Goal: Find specific page/section: Find specific page/section

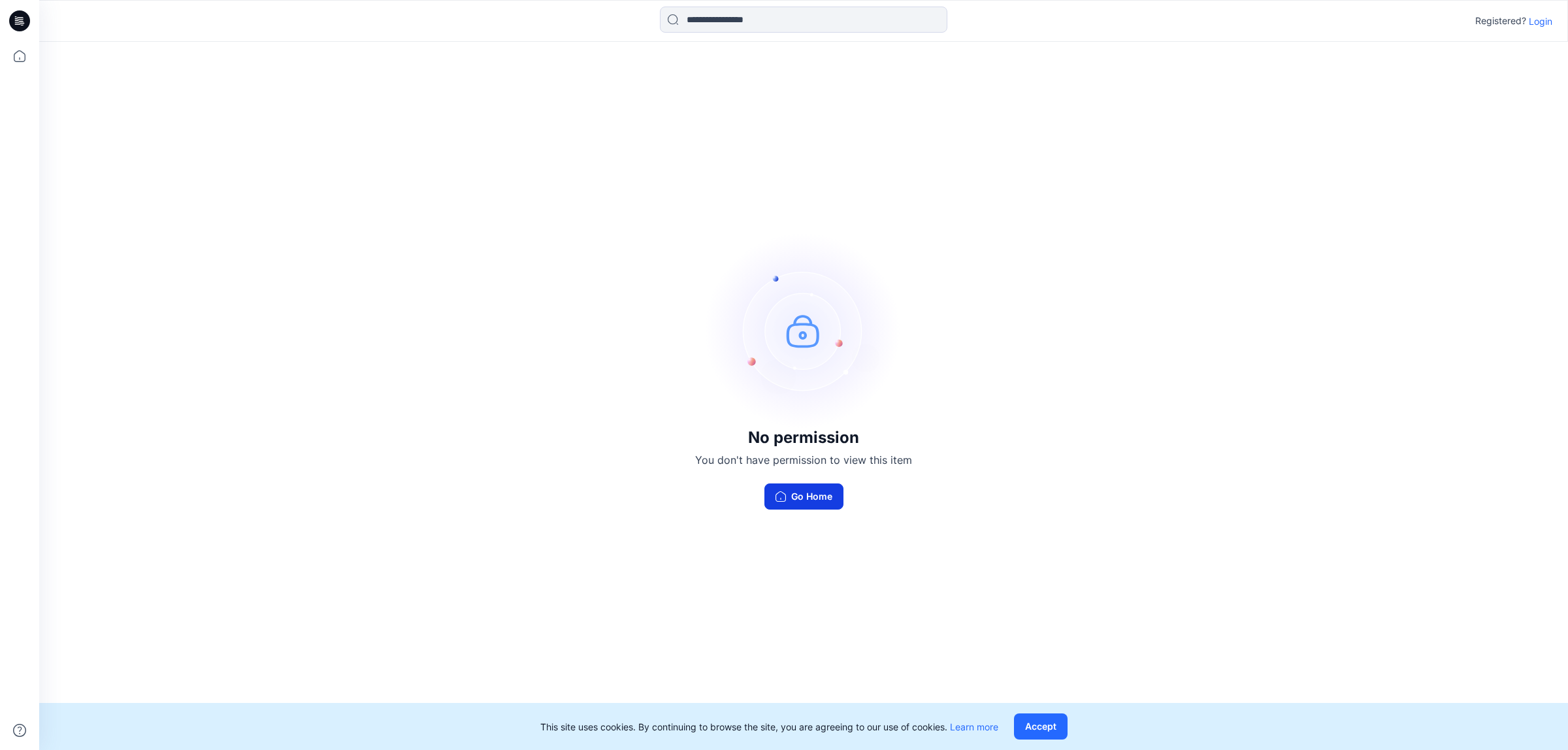
click at [807, 497] on button "Go Home" at bounding box center [804, 496] width 79 height 27
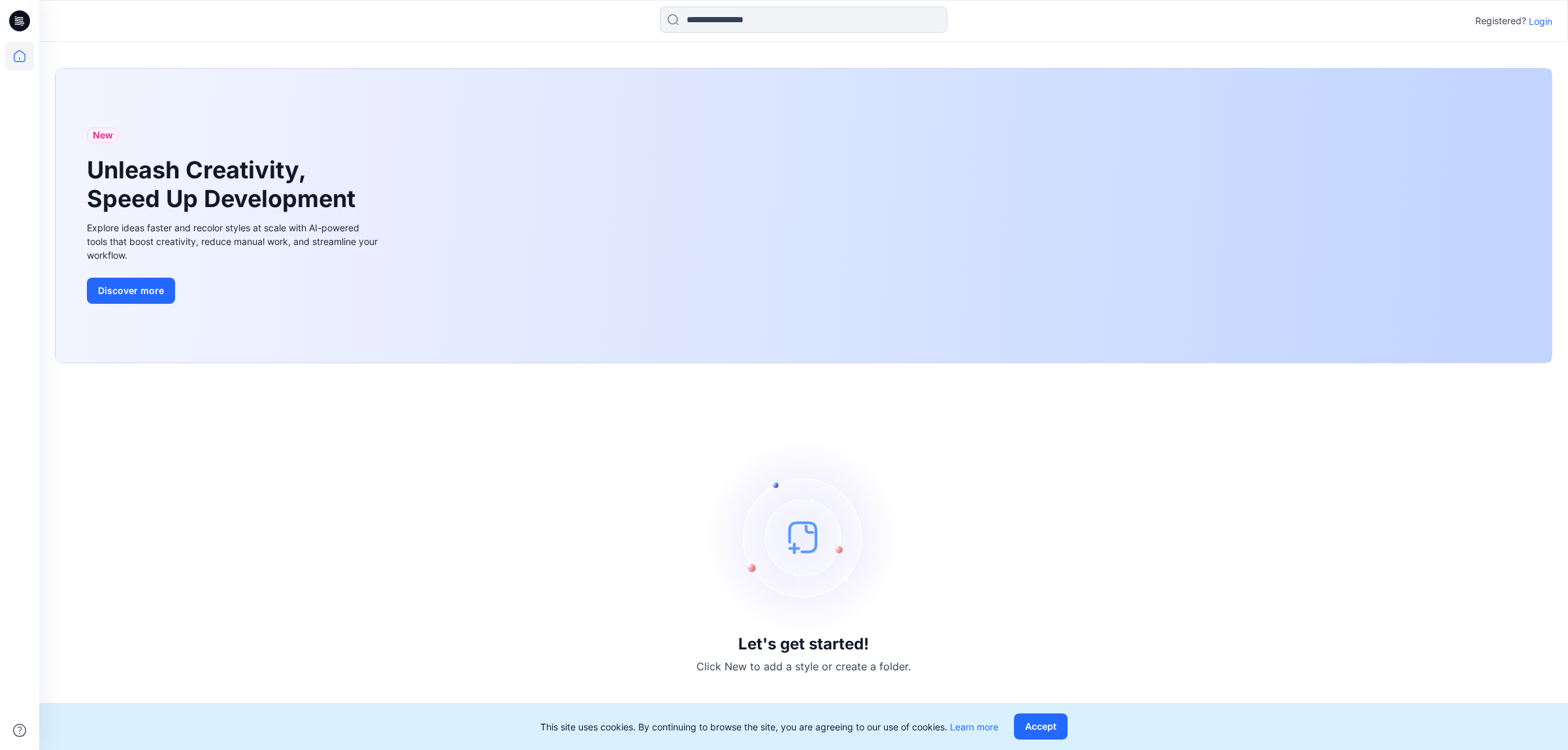
click at [1535, 21] on p "Login" at bounding box center [1540, 22] width 24 height 14
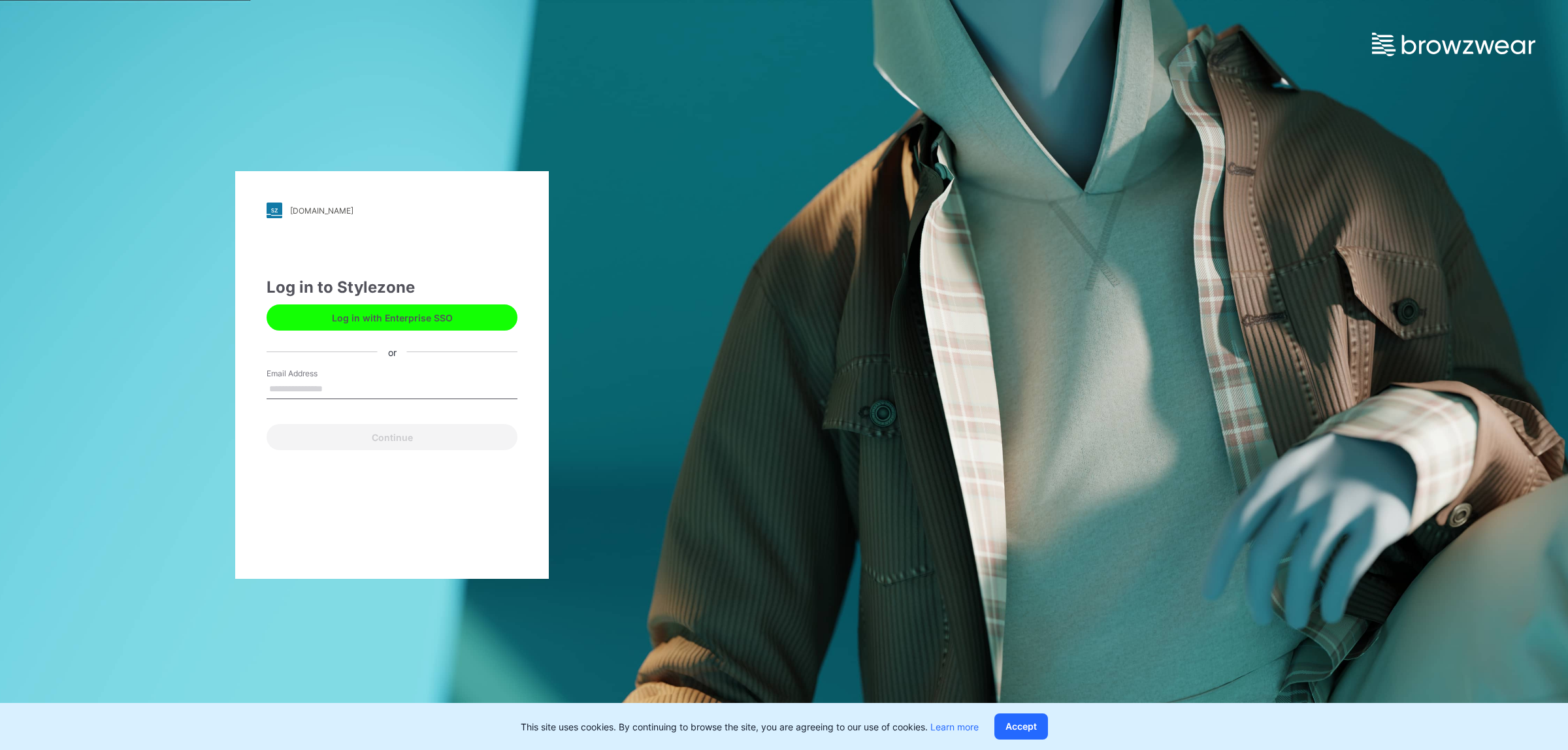
click at [335, 377] on label "Email Address" at bounding box center [312, 374] width 91 height 12
click at [335, 379] on input "Email Address" at bounding box center [391, 389] width 251 height 20
click at [334, 395] on input "Email Address" at bounding box center [391, 389] width 251 height 20
type input "**********"
click at [327, 433] on button "Continue" at bounding box center [391, 436] width 251 height 27
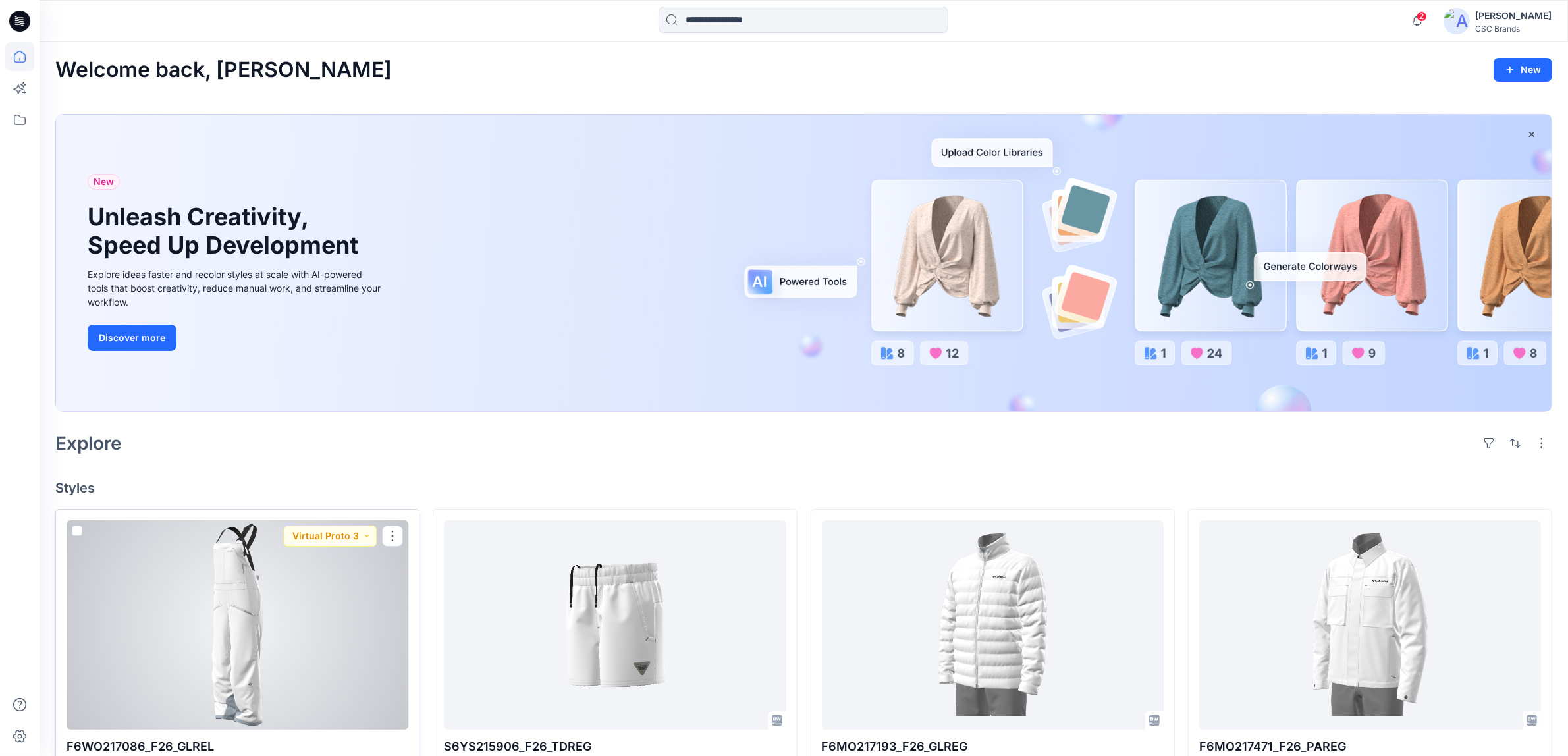
click at [313, 607] on div at bounding box center [237, 624] width 342 height 209
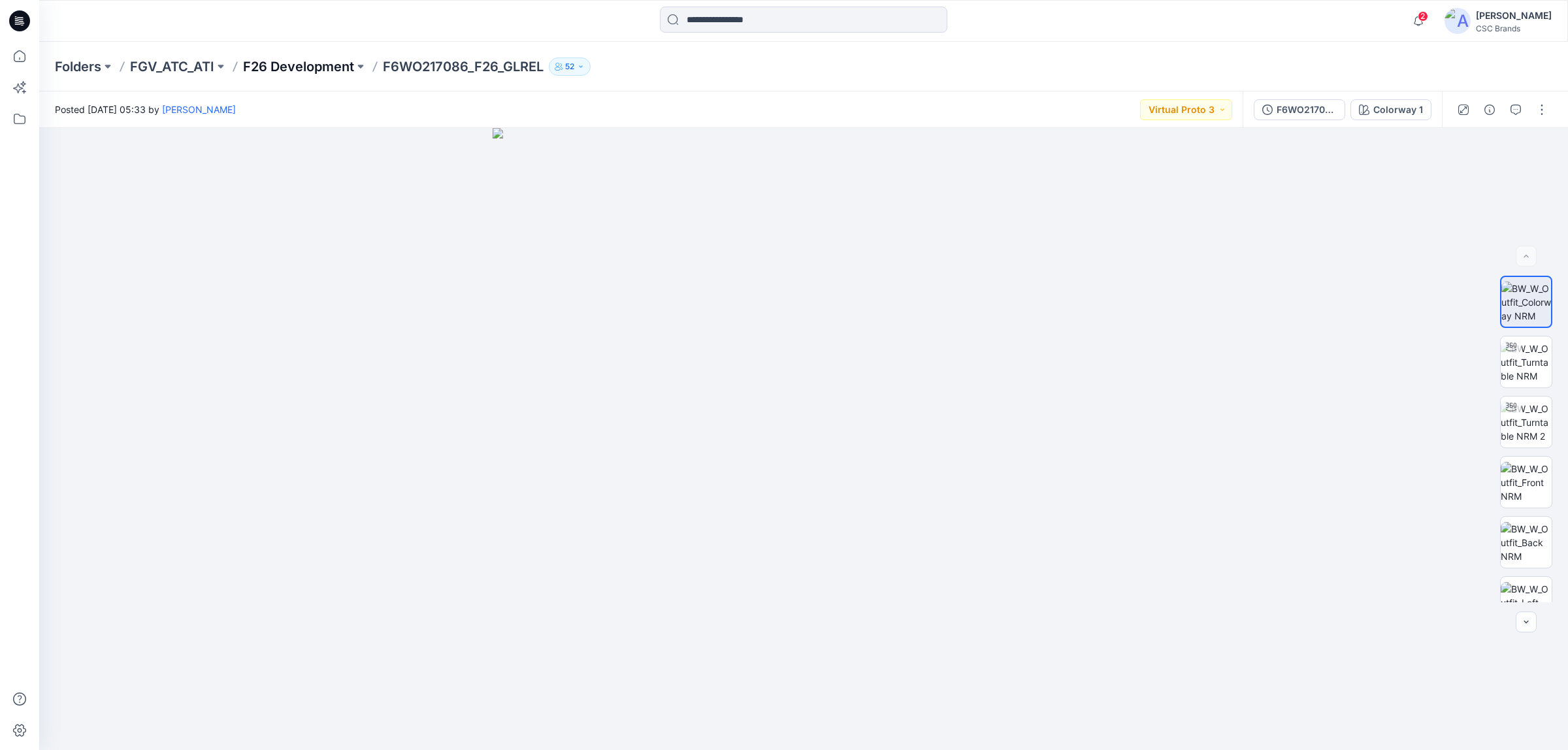
click at [326, 64] on p "F26 Development" at bounding box center [298, 66] width 111 height 19
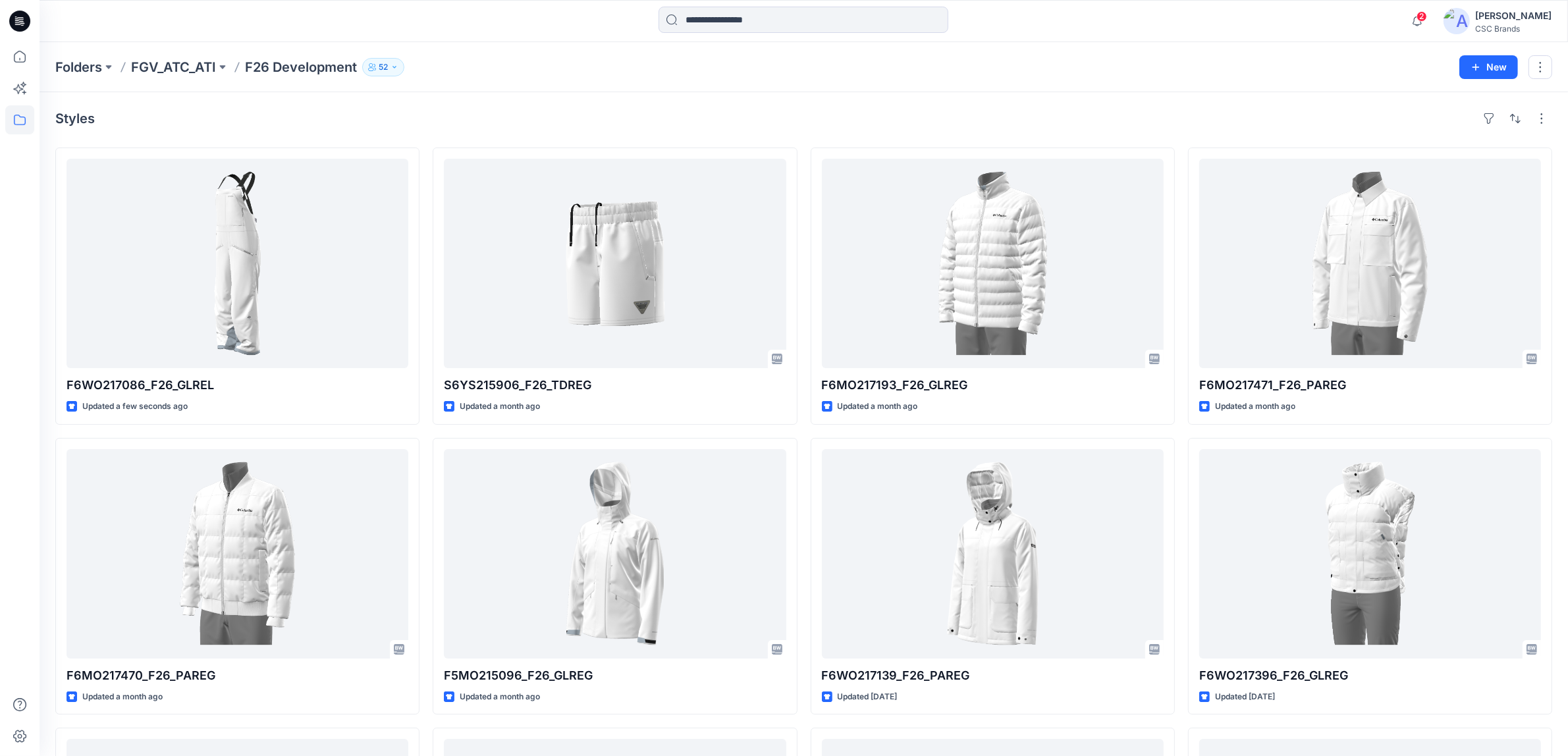
click at [382, 64] on p "52" at bounding box center [382, 66] width 9 height 15
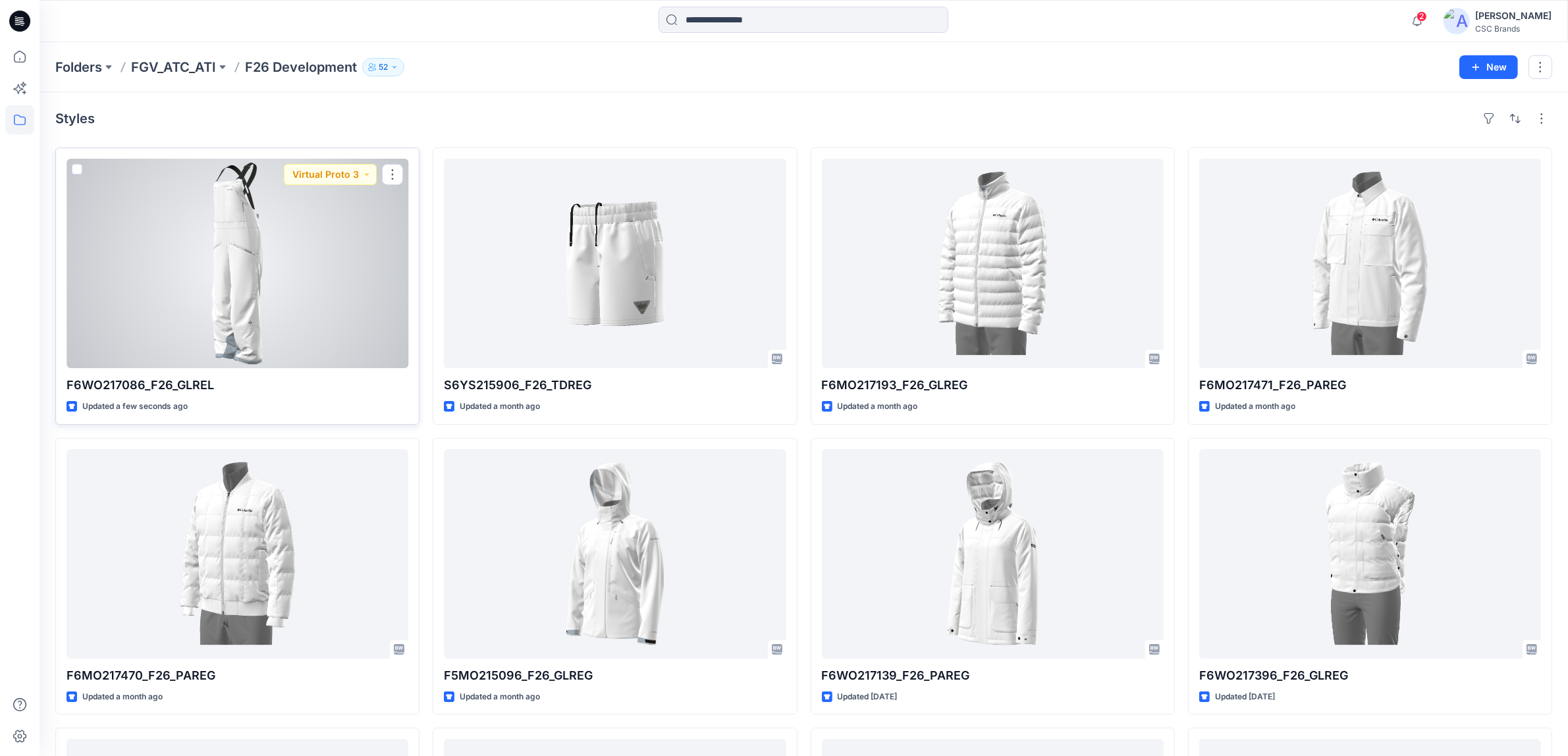
click at [288, 294] on div at bounding box center [237, 263] width 342 height 209
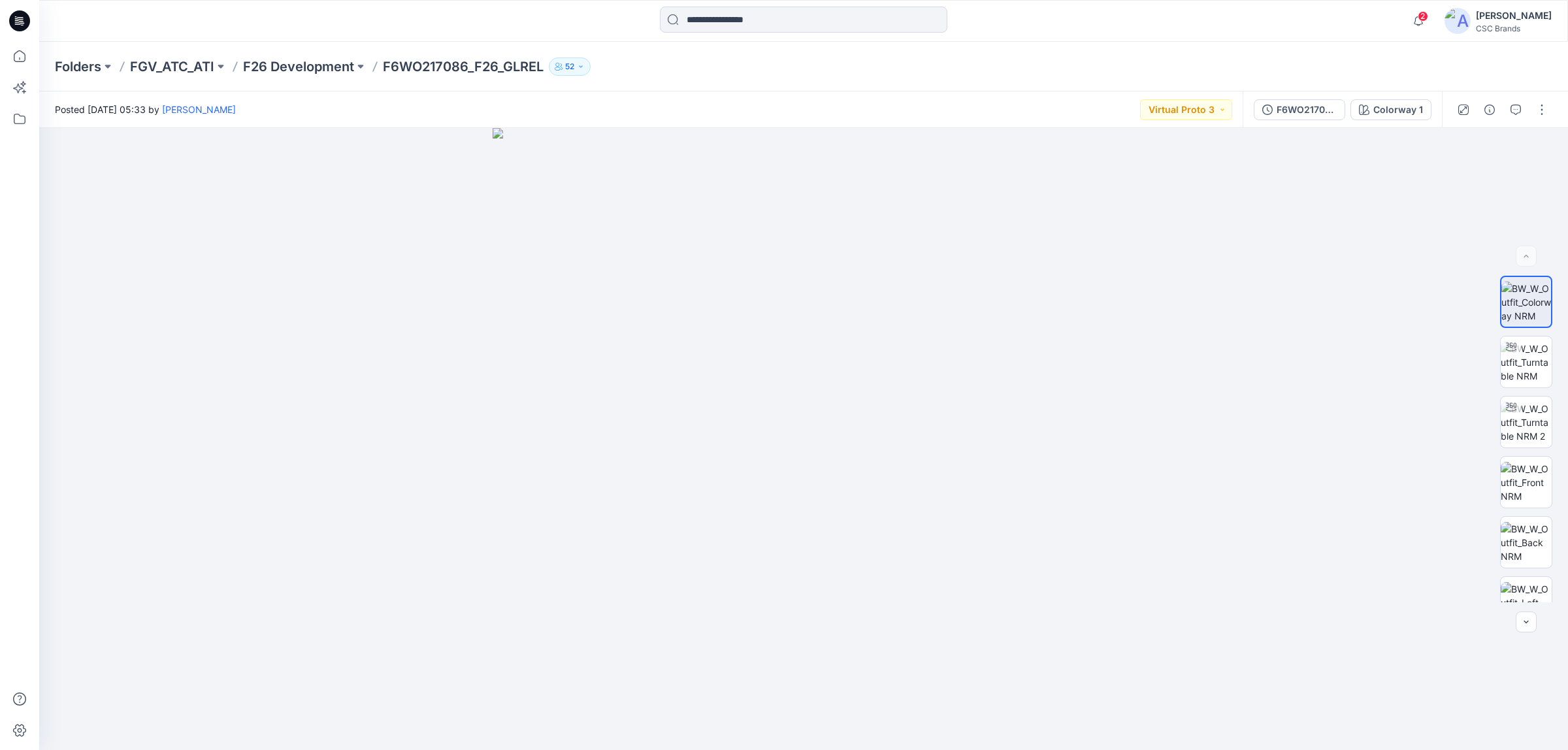
click at [439, 57] on p "F6WO217086_F26_GLREL" at bounding box center [463, 66] width 161 height 19
click at [305, 67] on p "F26 Development" at bounding box center [298, 66] width 111 height 19
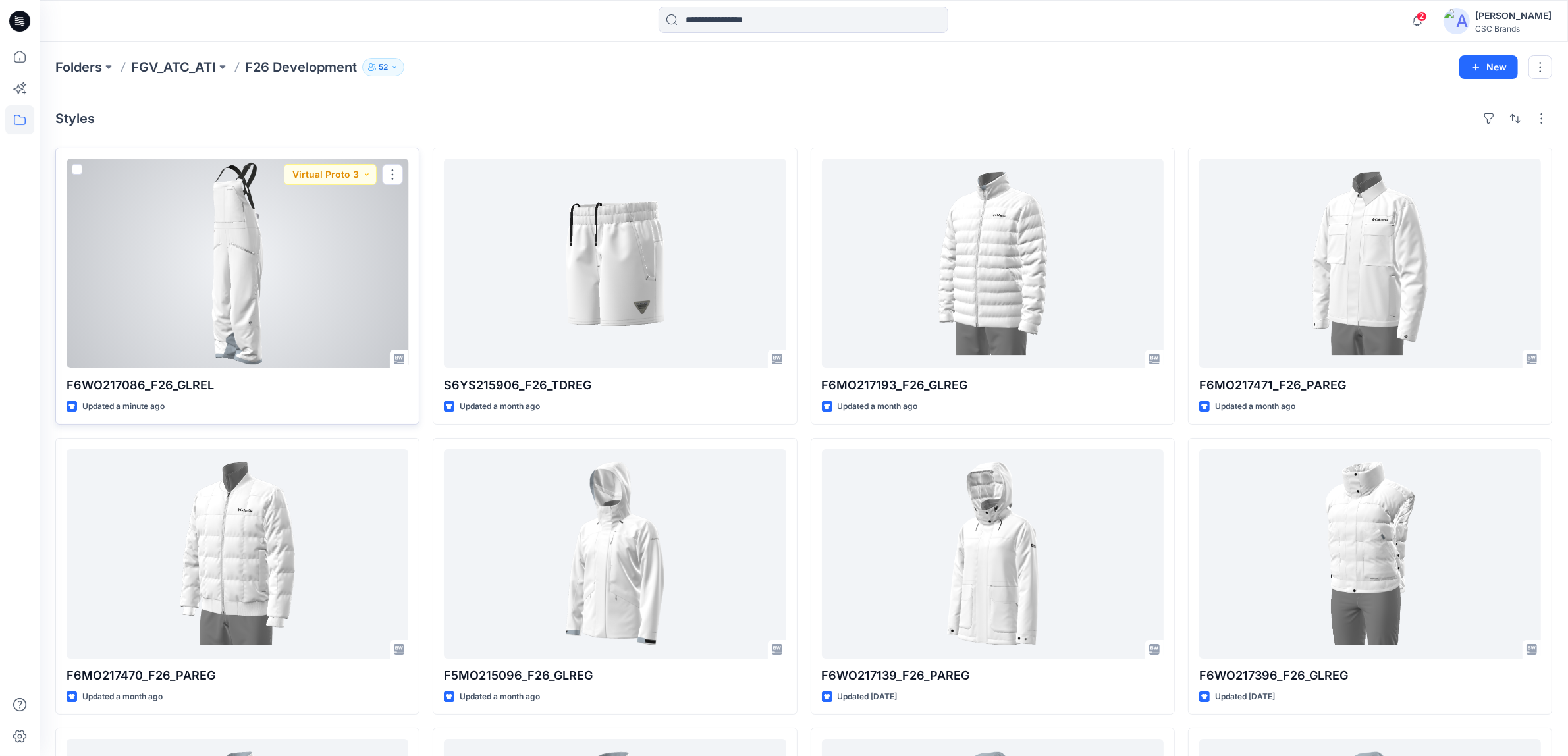
click at [273, 305] on div at bounding box center [237, 263] width 342 height 209
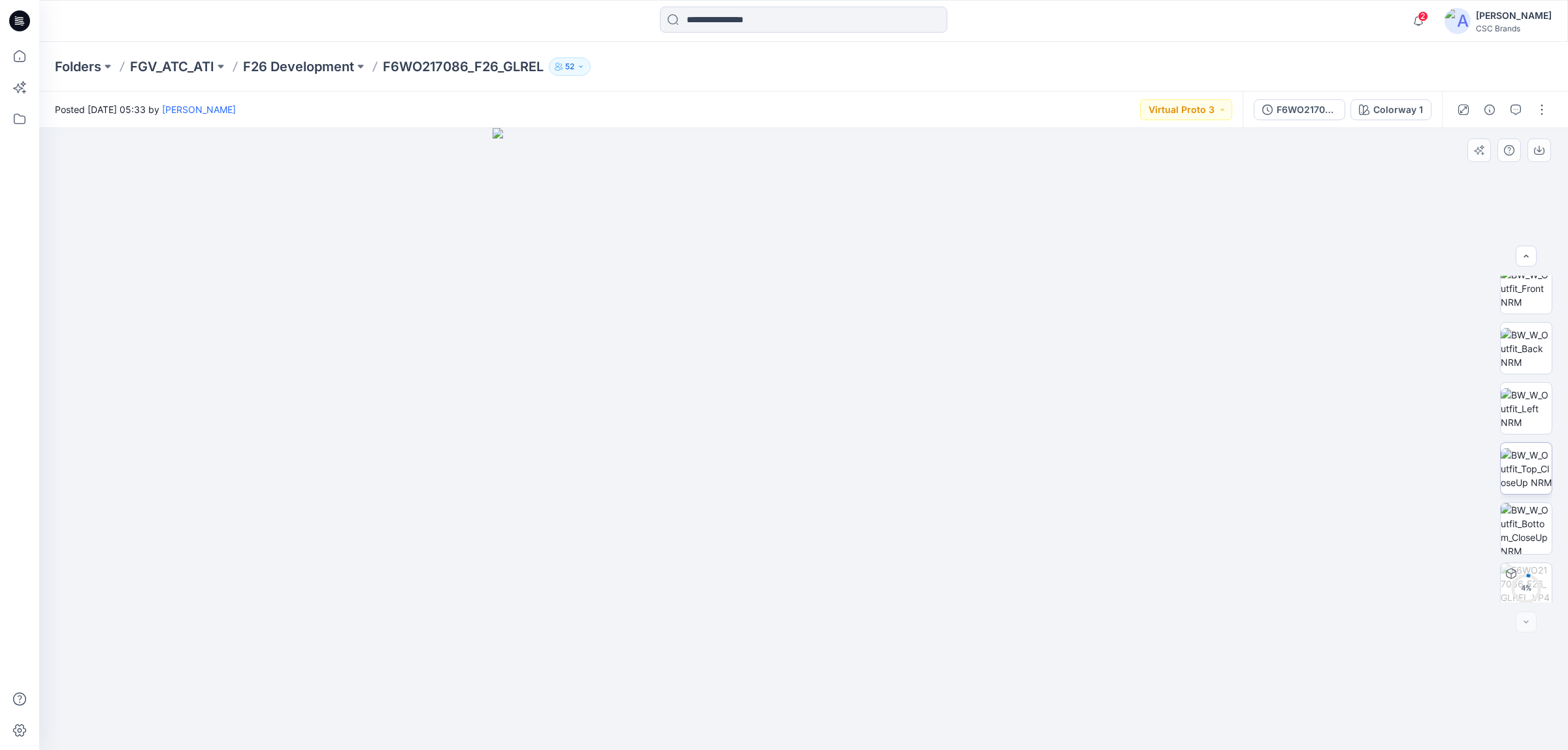
scroll to position [206, 0]
click at [1203, 116] on button "Virtual Proto 3" at bounding box center [1187, 109] width 92 height 21
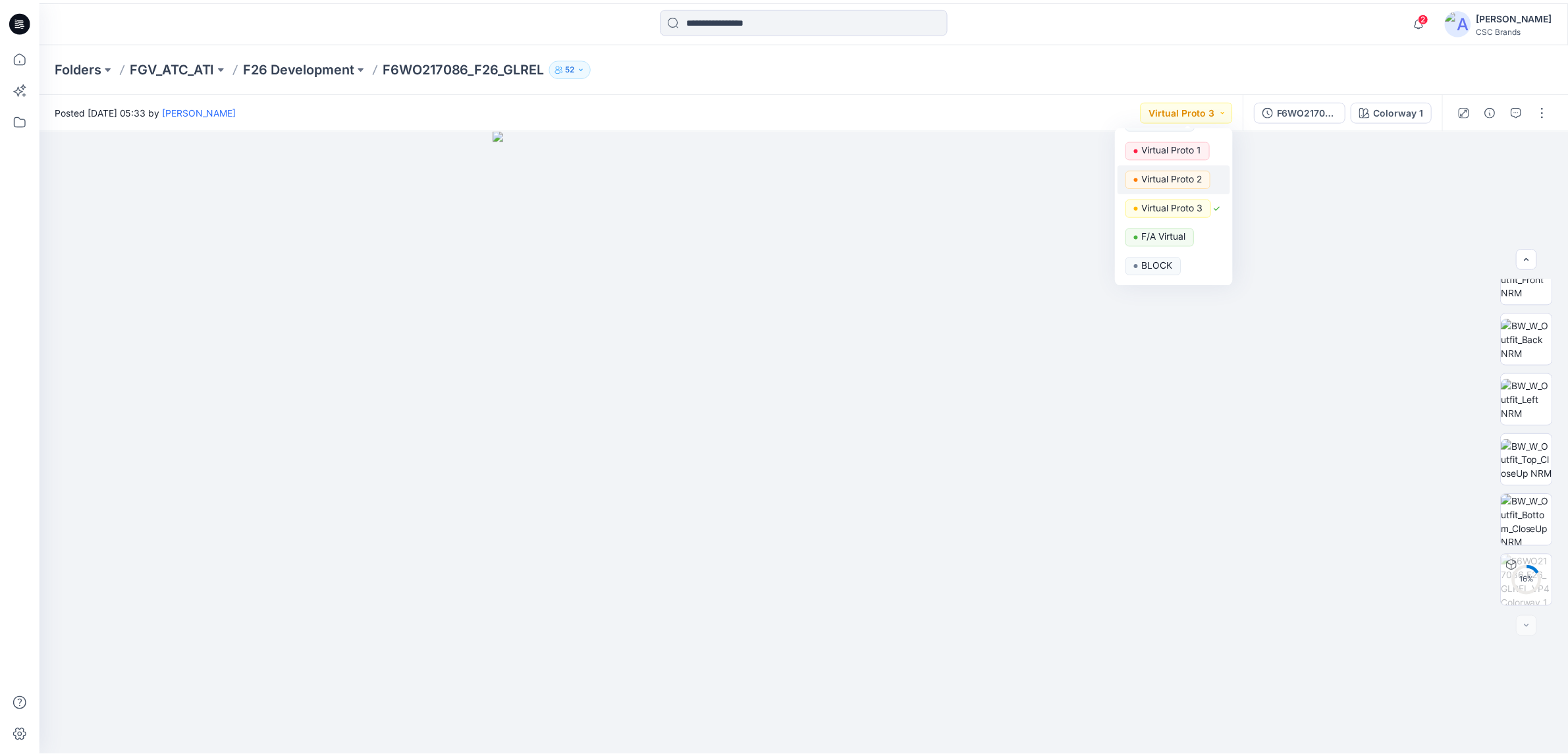
scroll to position [51, 0]
click at [1113, 52] on div "Folders FGV_ATC_ATI F26 Development F6WO217086_F26_GLREL 52" at bounding box center [809, 67] width 1540 height 51
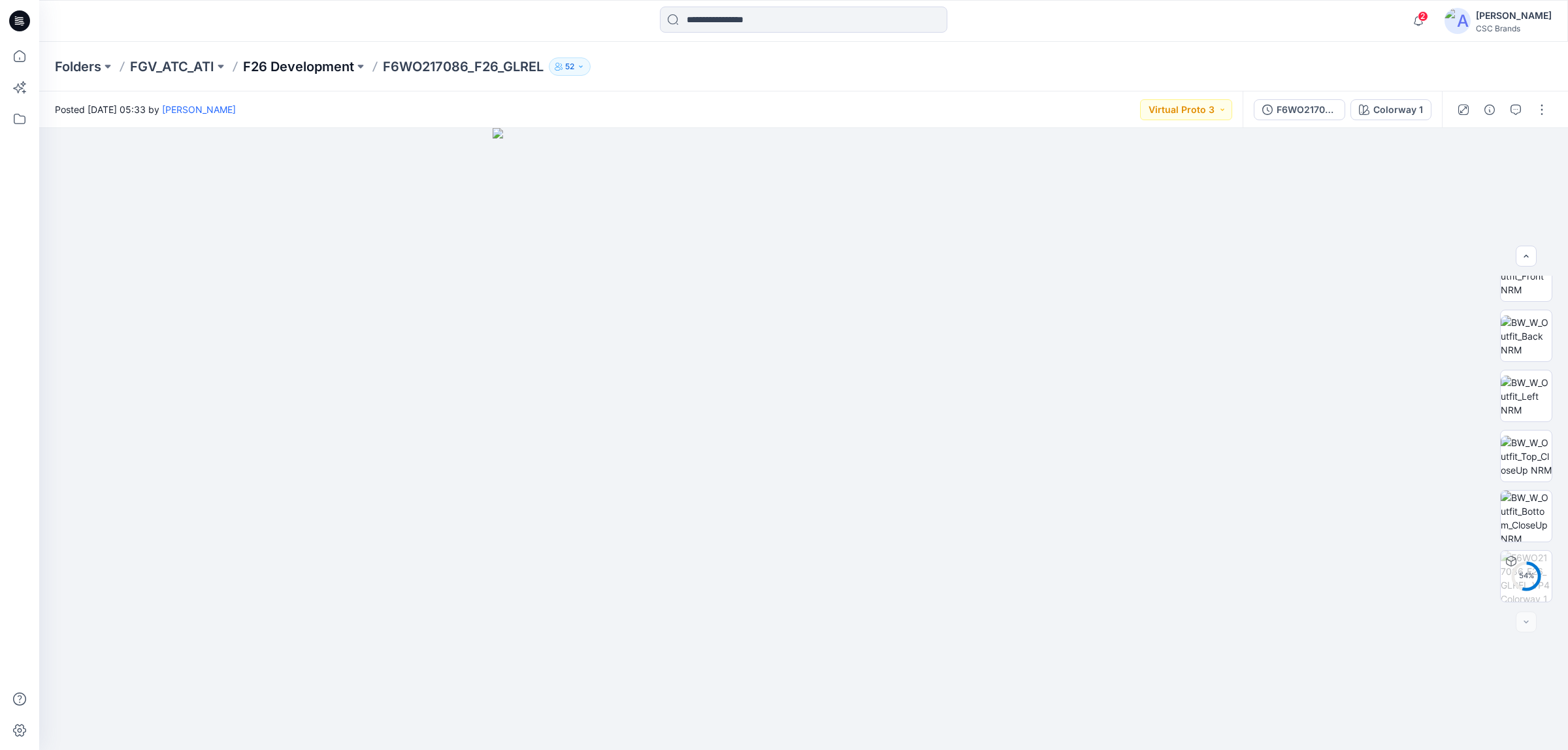
click at [320, 70] on p "F26 Development" at bounding box center [298, 66] width 111 height 19
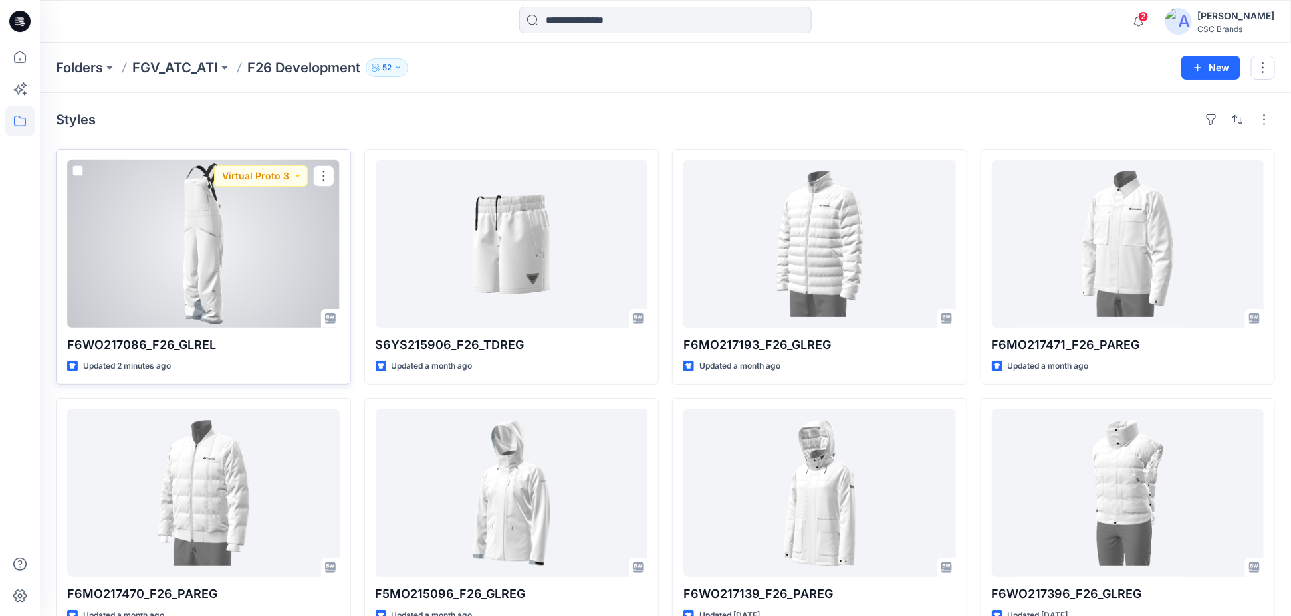
click at [184, 247] on div at bounding box center [203, 243] width 273 height 167
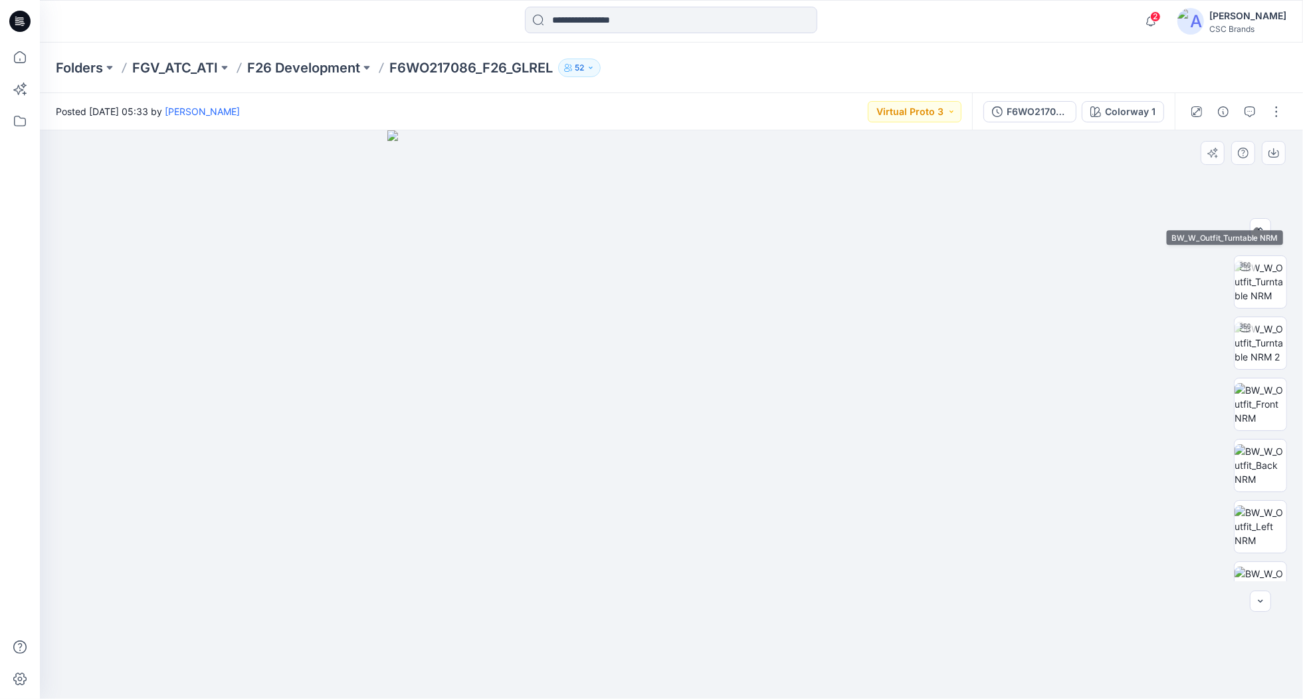
scroll to position [210, 0]
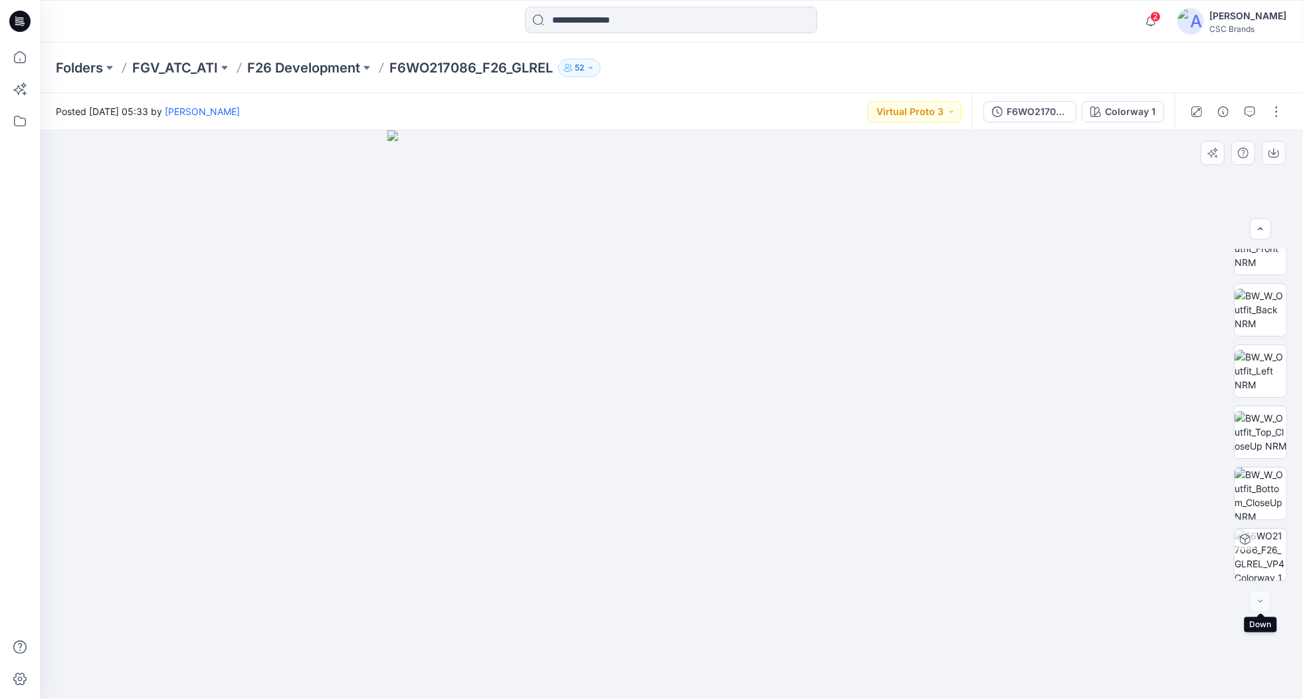
click at [1263, 603] on div at bounding box center [1260, 600] width 21 height 21
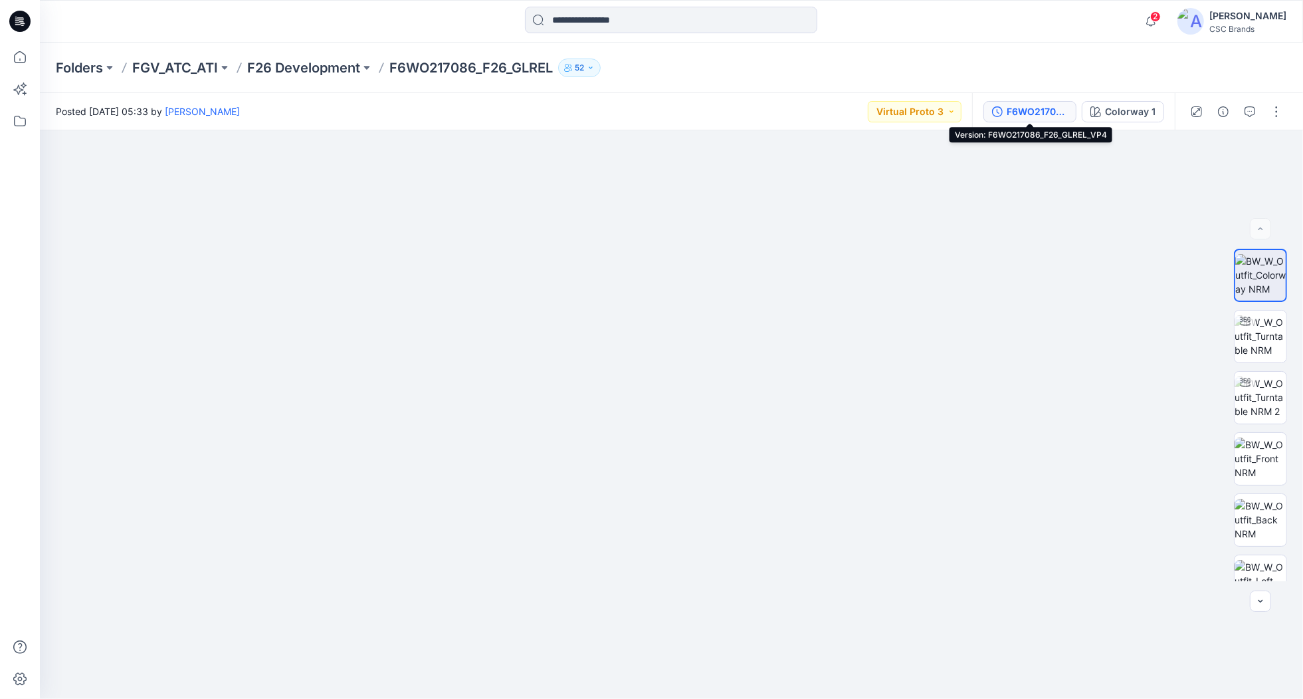
click at [1035, 108] on div "F6WO217086_F26_GLREL_VP4" at bounding box center [1037, 111] width 61 height 15
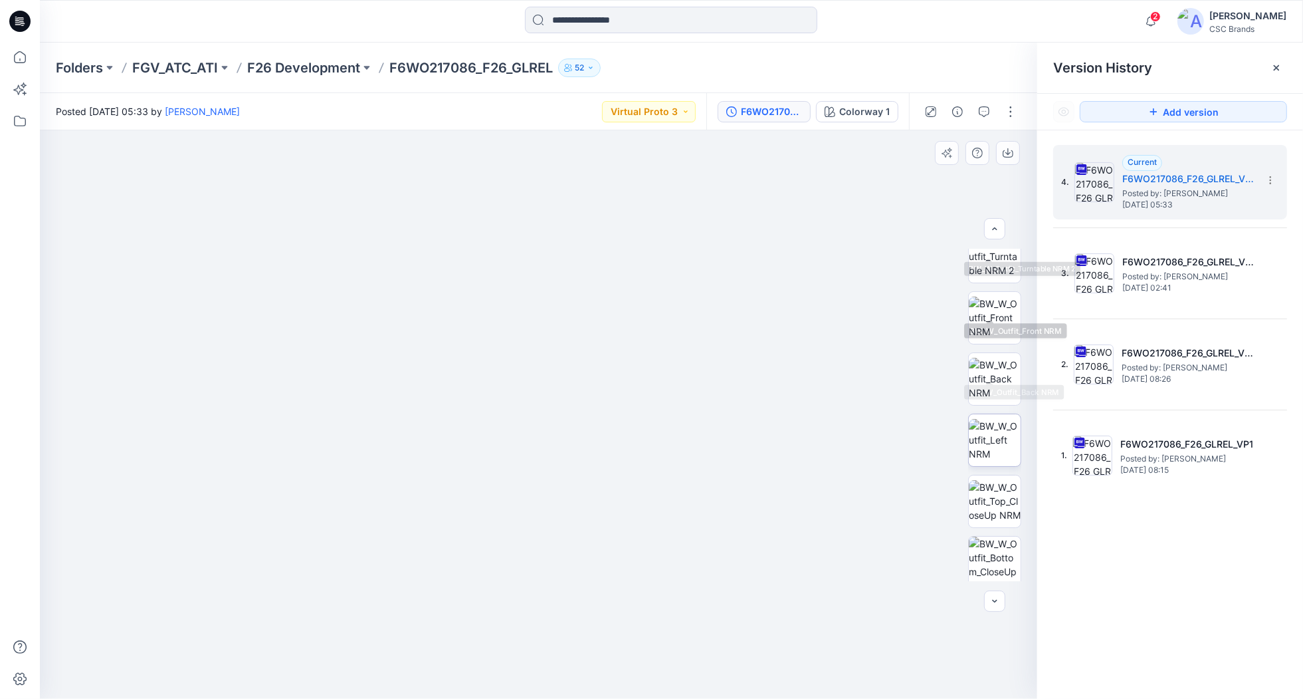
scroll to position [210, 0]
drag, startPoint x: 802, startPoint y: 300, endPoint x: 738, endPoint y: 217, distance: 105.3
click at [801, 299] on img at bounding box center [539, 408] width 593 height 580
click at [672, 116] on button "Virtual Proto 3" at bounding box center [649, 111] width 94 height 21
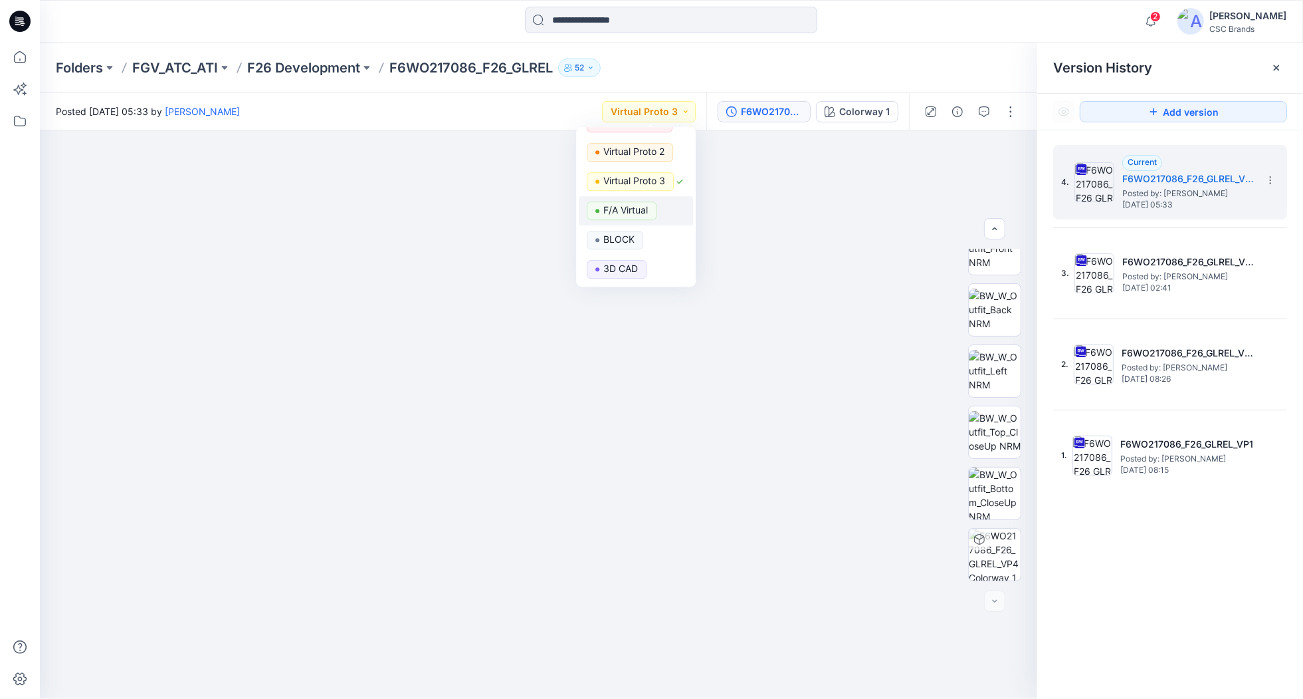
scroll to position [0, 0]
click at [852, 180] on div at bounding box center [539, 414] width 998 height 568
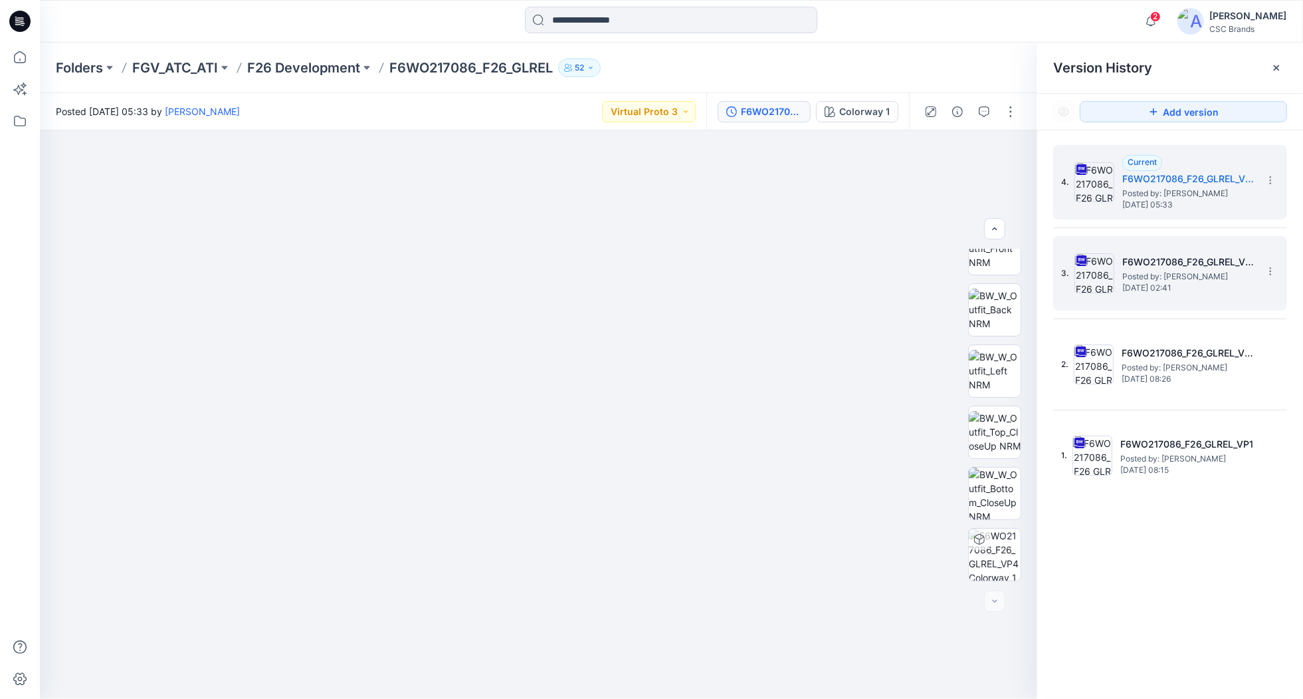
click at [1130, 271] on span "Posted by: [PERSON_NAME]" at bounding box center [1189, 276] width 133 height 13
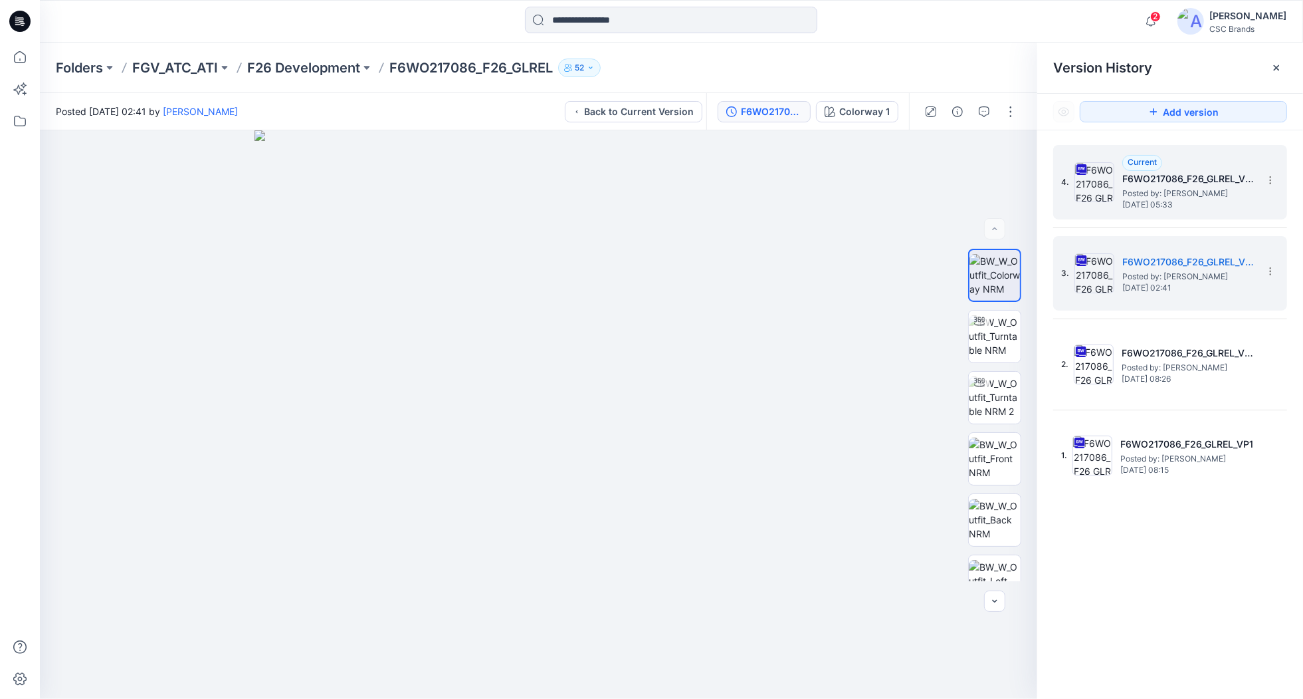
click at [1134, 177] on h5 "F6WO217086_F26_GLREL_VP4" at bounding box center [1189, 179] width 133 height 16
click at [1141, 257] on h5 "F6WO217086_F26_GLREL_VP3" at bounding box center [1189, 262] width 133 height 16
click at [1144, 179] on h5 "F6WO217086_F26_GLREL_VP4" at bounding box center [1189, 179] width 133 height 16
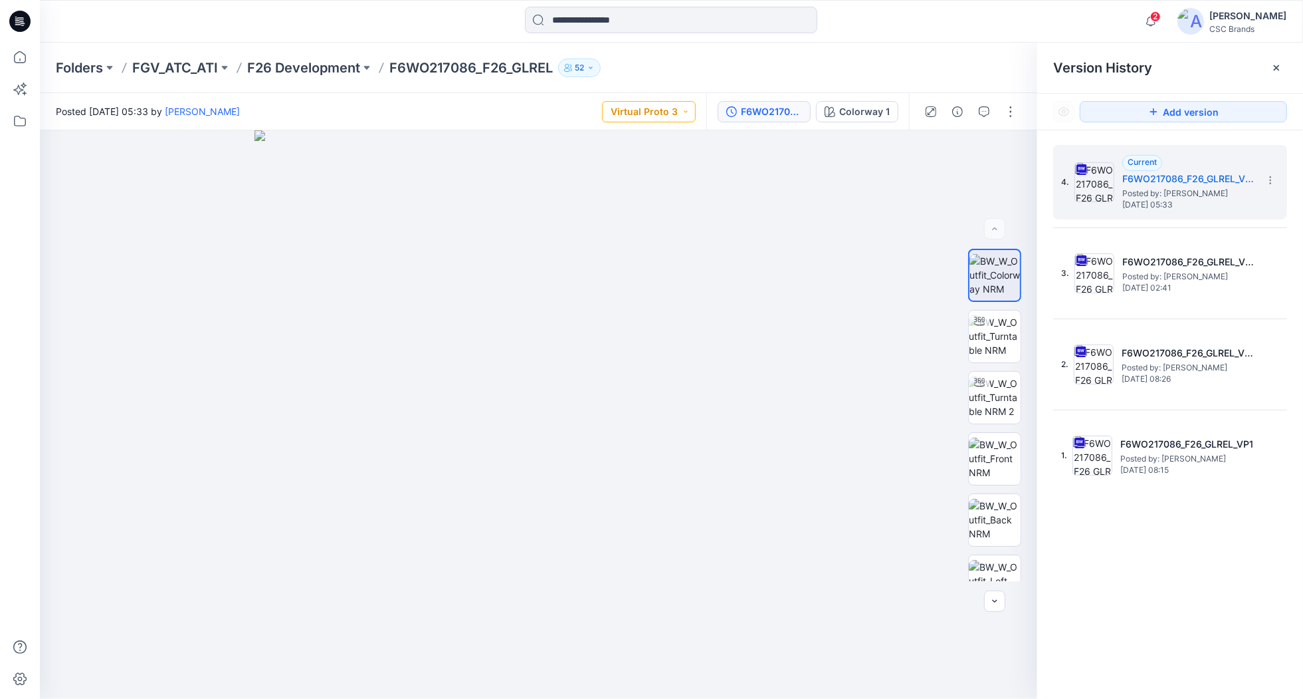
click at [682, 113] on button "Virtual Proto 3" at bounding box center [649, 111] width 94 height 21
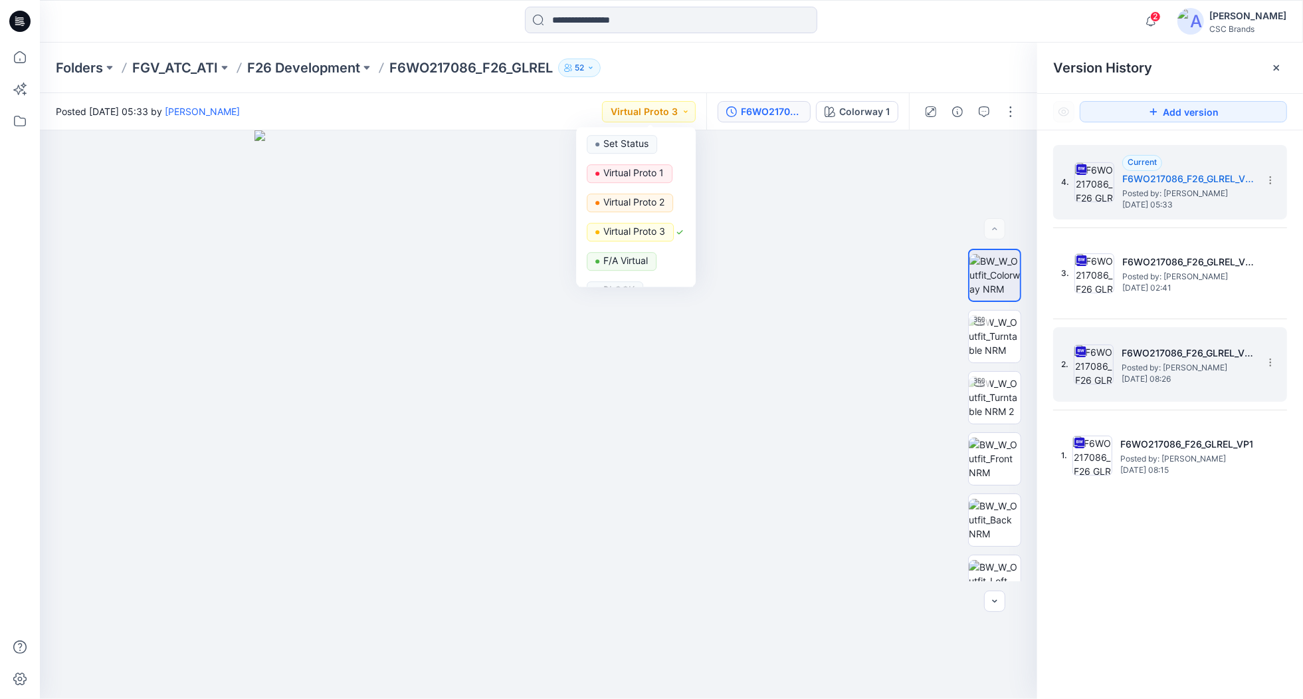
click at [1115, 356] on div "2. F6WO217086_F26_GLREL_VP2 Posted by: [PERSON_NAME] [DATE] 08:26" at bounding box center [1160, 364] width 199 height 64
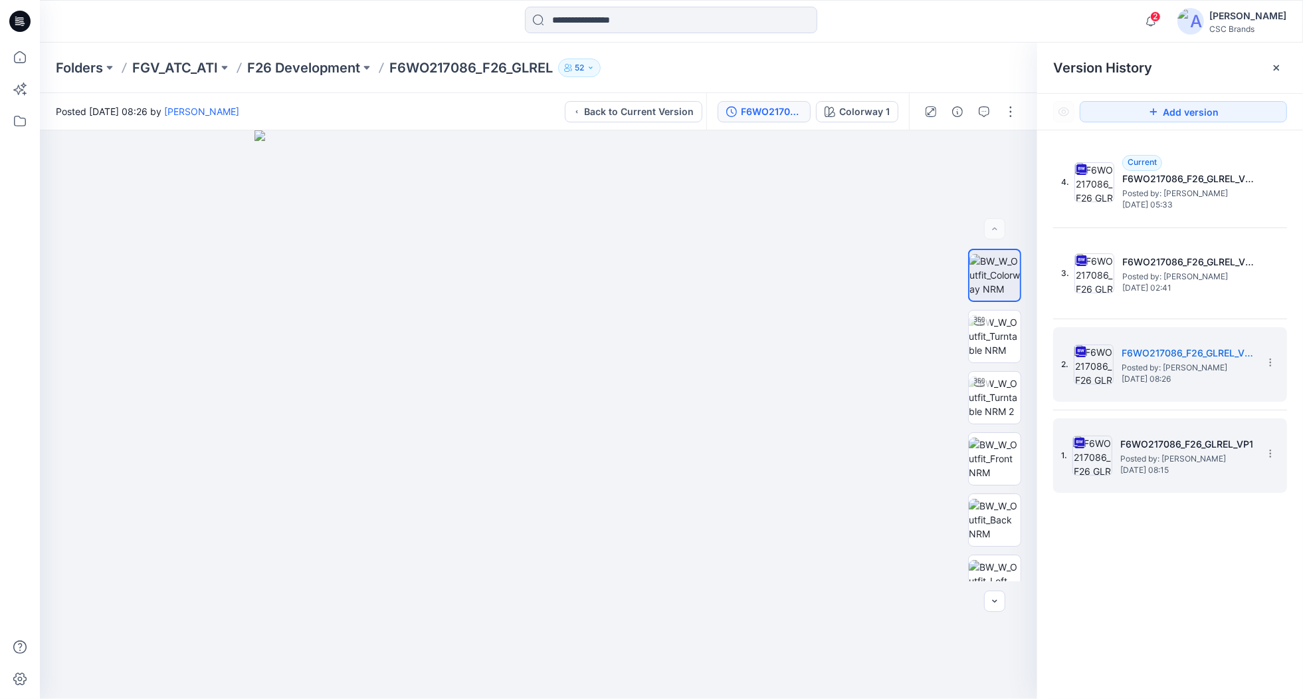
click at [1140, 445] on h5 "F6WO217086_F26_GLREL_VP1" at bounding box center [1187, 444] width 133 height 16
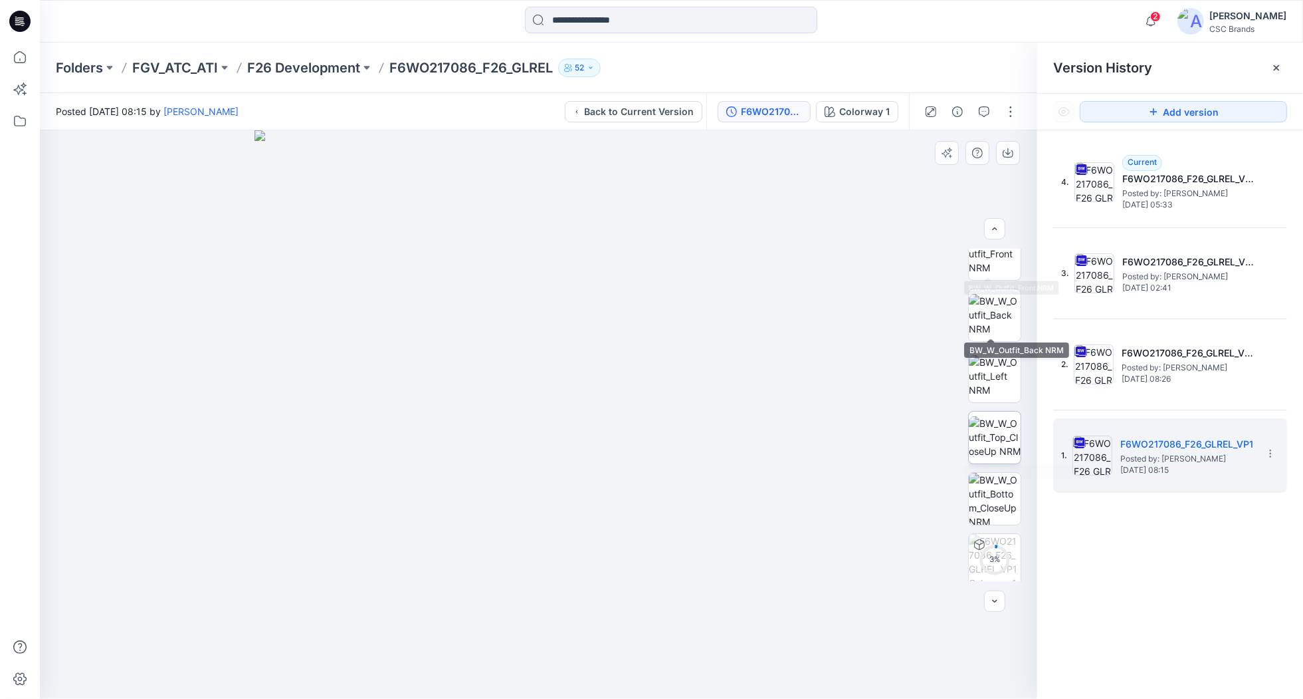
scroll to position [210, 0]
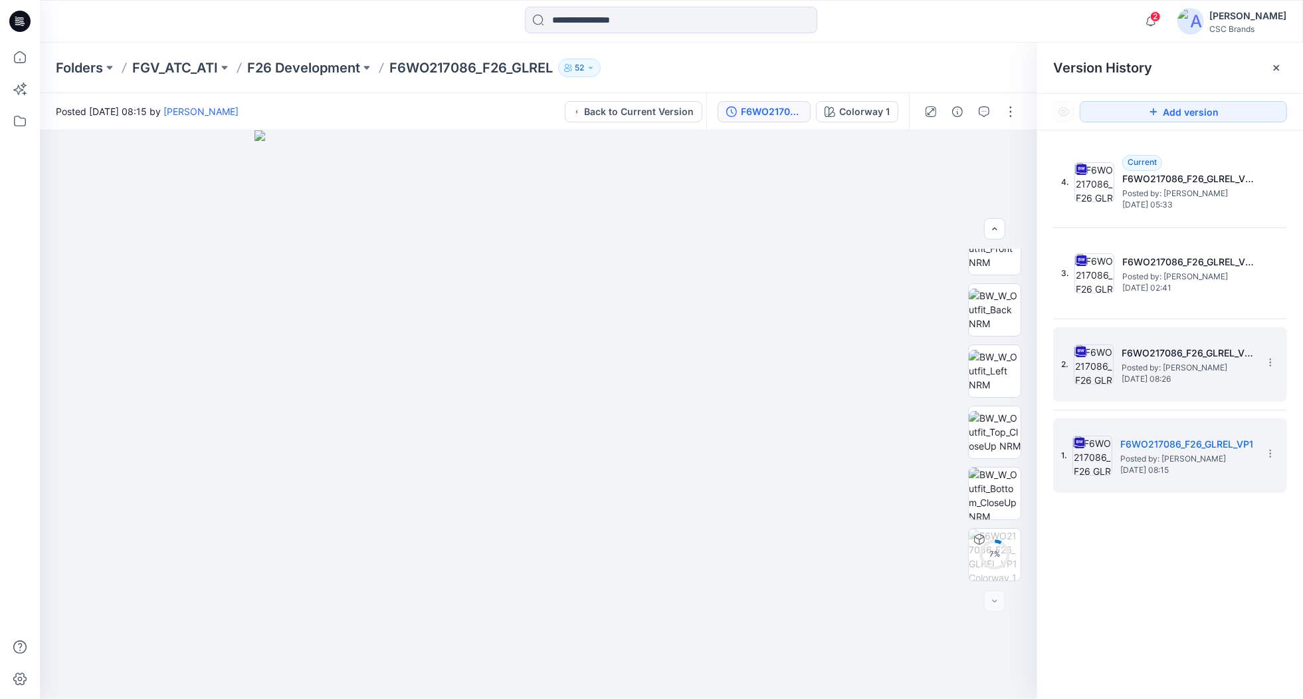
click at [1162, 360] on h5 "F6WO217086_F26_GLREL_VP2" at bounding box center [1188, 353] width 133 height 16
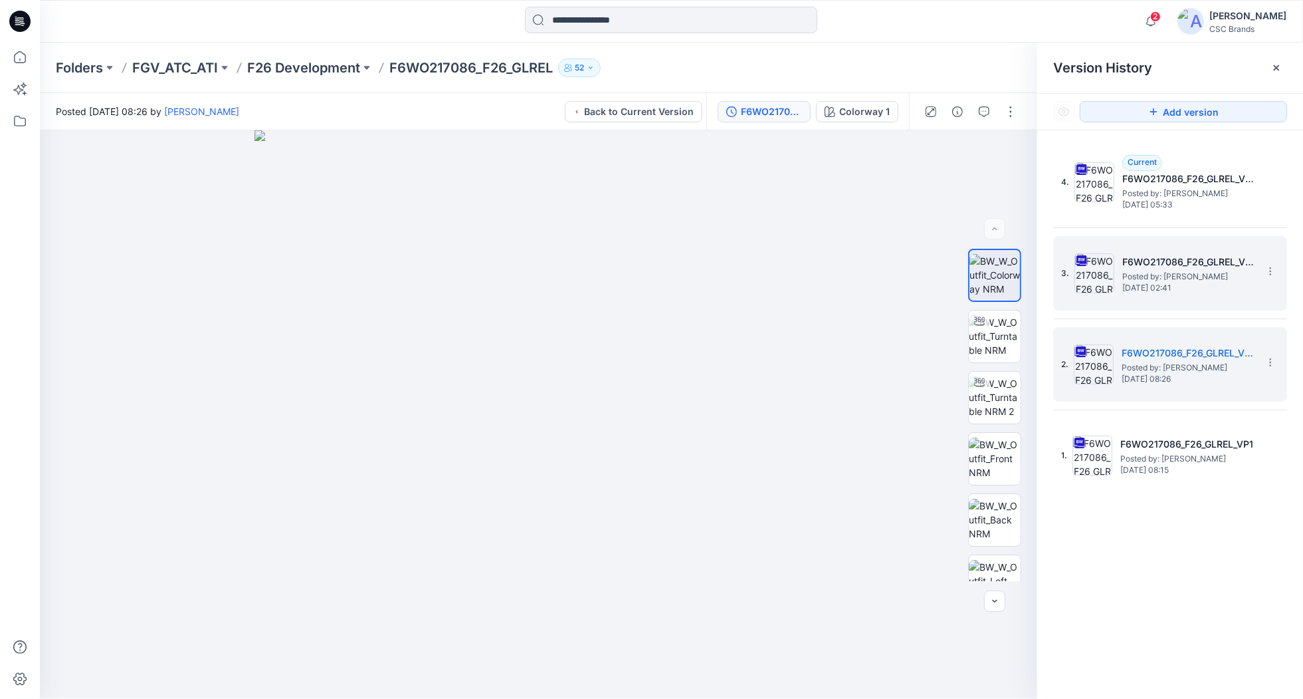
click at [1147, 268] on h5 "F6WO217086_F26_GLREL_VP3" at bounding box center [1189, 262] width 133 height 16
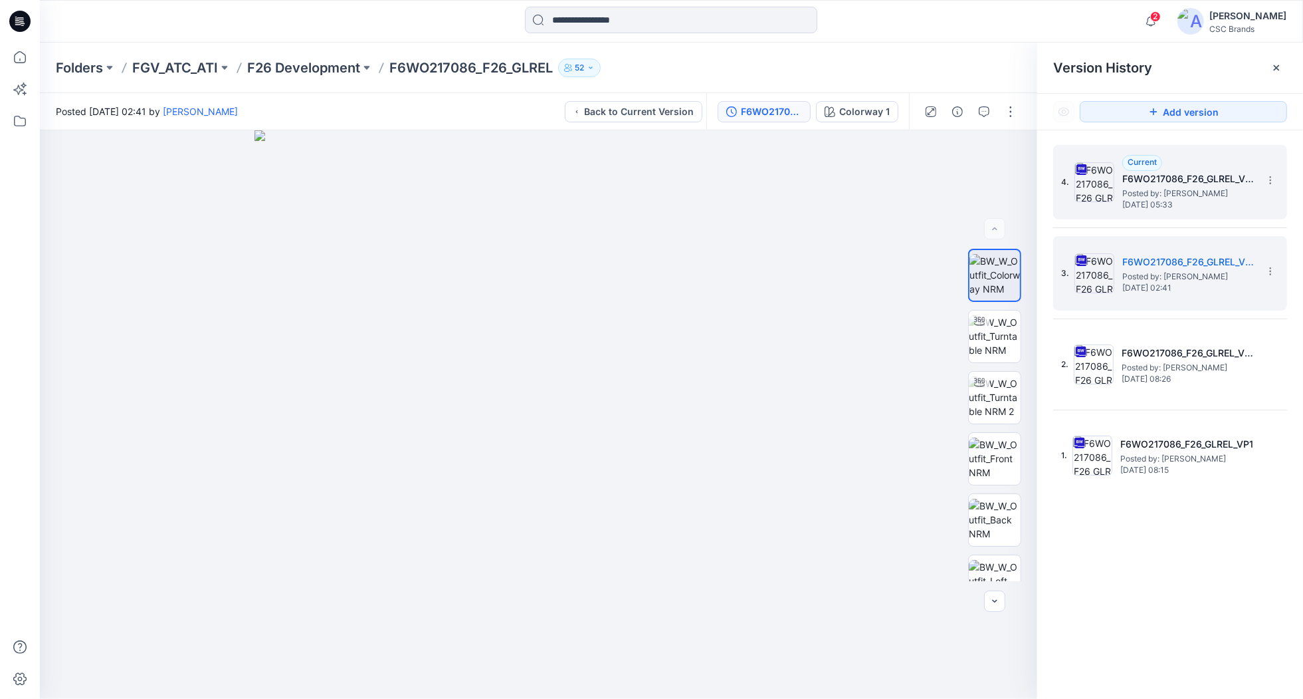
click at [1133, 186] on h5 "F6WO217086_F26_GLREL_VP4" at bounding box center [1189, 179] width 133 height 16
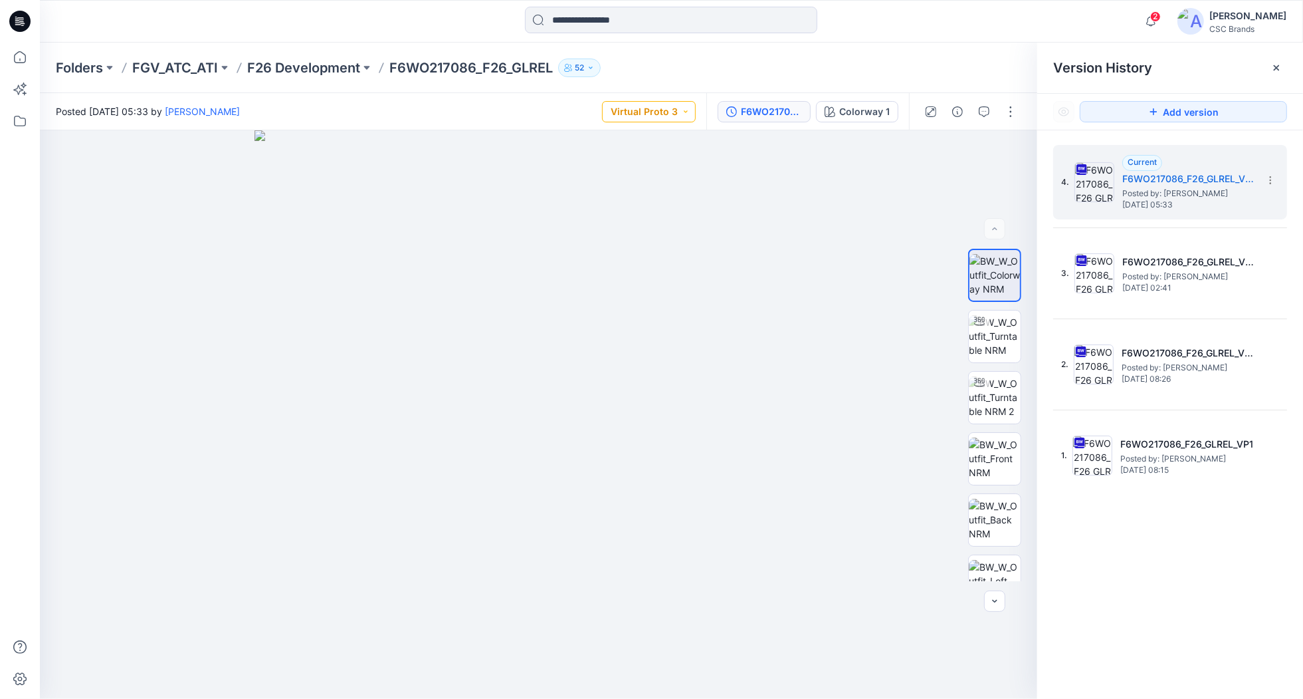
click at [687, 108] on button "Virtual Proto 3" at bounding box center [649, 111] width 94 height 21
click at [779, 165] on img at bounding box center [539, 414] width 568 height 568
click at [1152, 599] on div "4. Current F6WO217086_F26_GLREL_VP4 Posted by: [PERSON_NAME] [DATE] 05:33 3. F6…" at bounding box center [1171, 424] width 266 height 588
click at [673, 114] on button "Virtual Proto 3" at bounding box center [649, 111] width 94 height 21
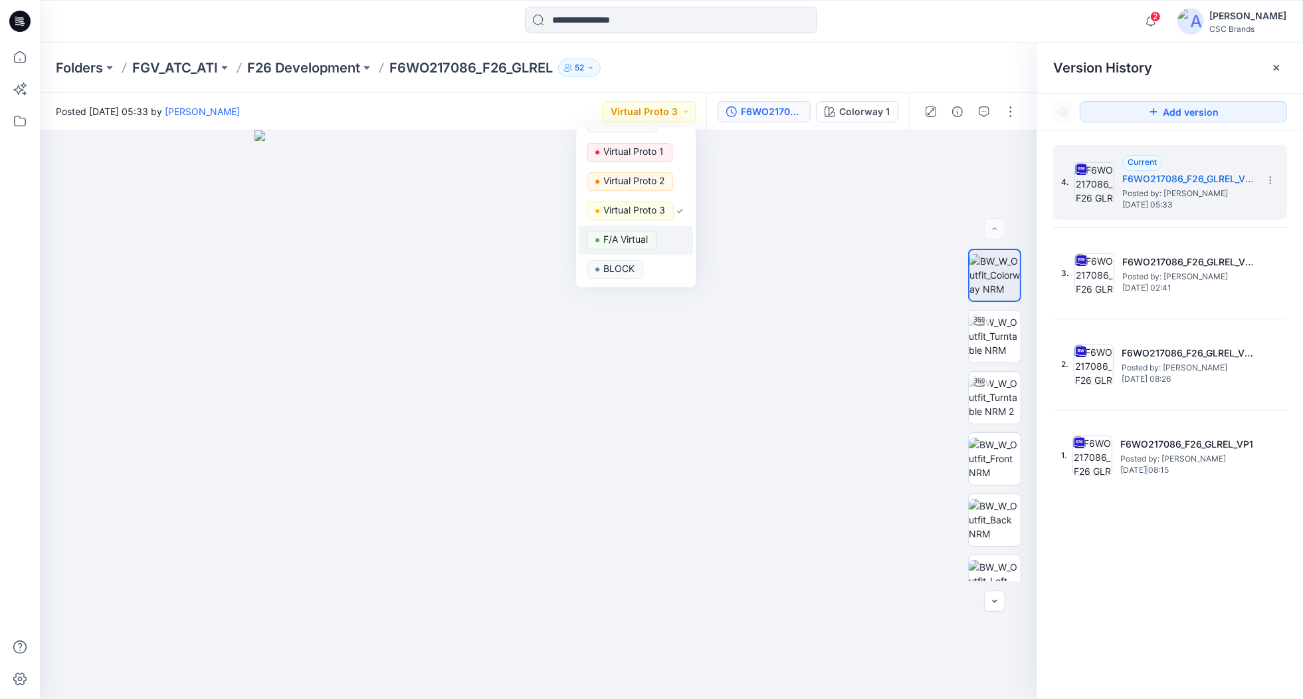
scroll to position [0, 0]
click at [778, 311] on img at bounding box center [539, 414] width 568 height 568
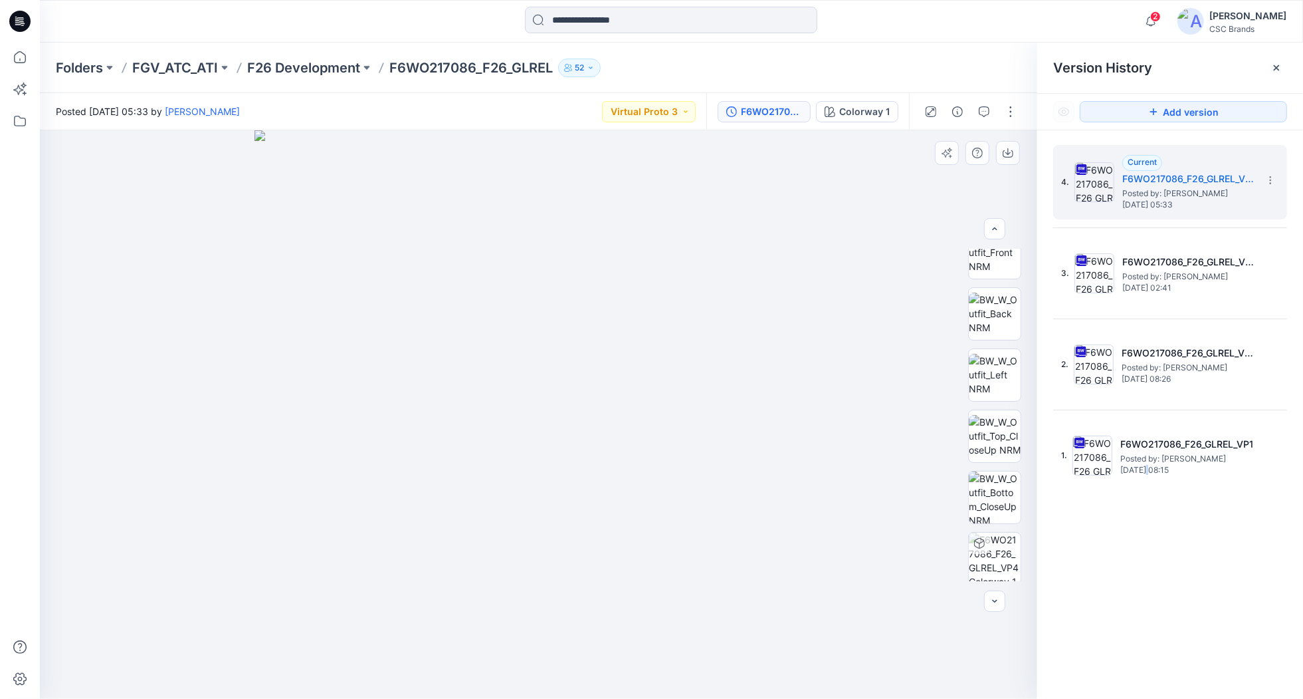
scroll to position [210, 0]
click at [686, 401] on img at bounding box center [539, 414] width 568 height 568
click at [683, 113] on button "Virtual Proto 3" at bounding box center [649, 111] width 94 height 21
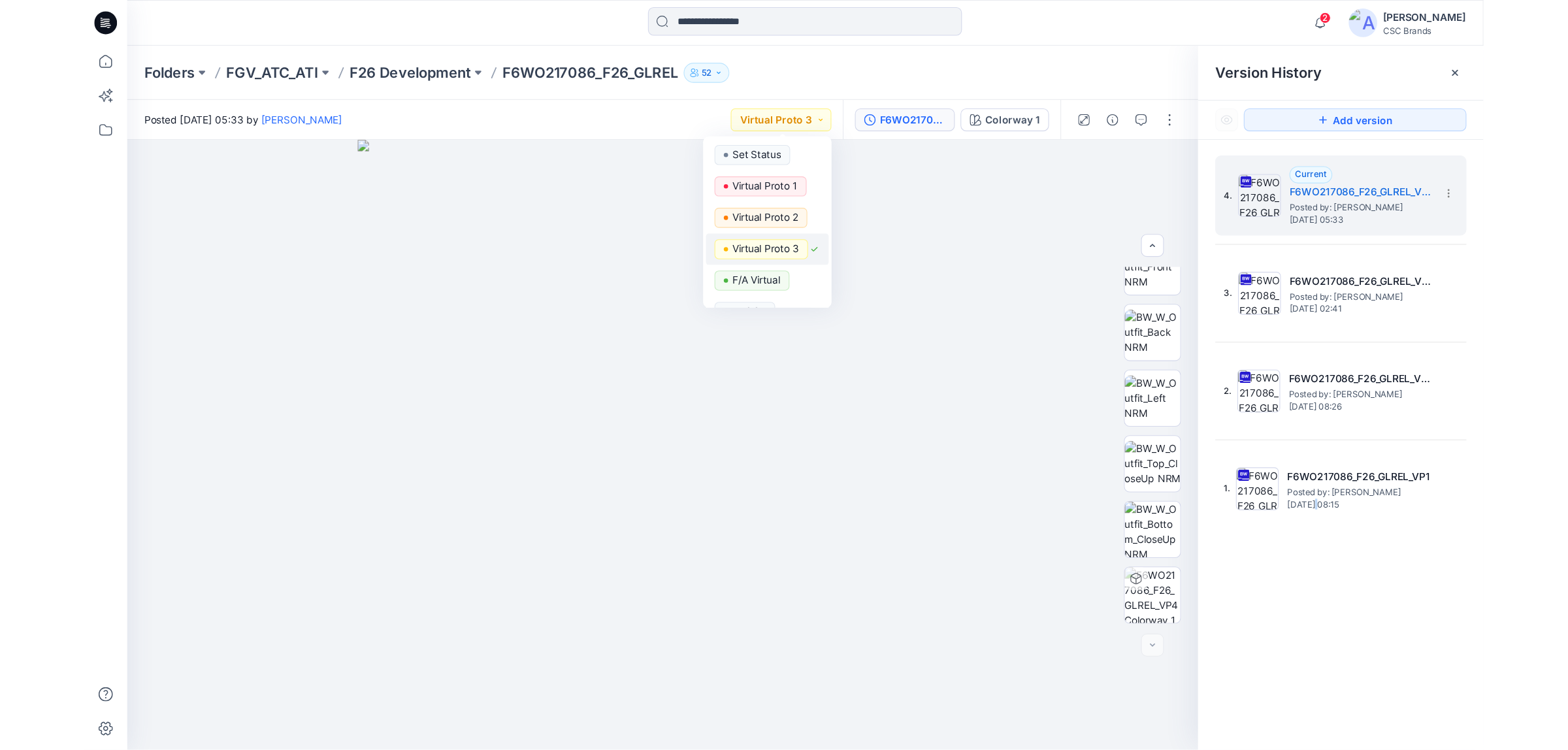
scroll to position [50, 0]
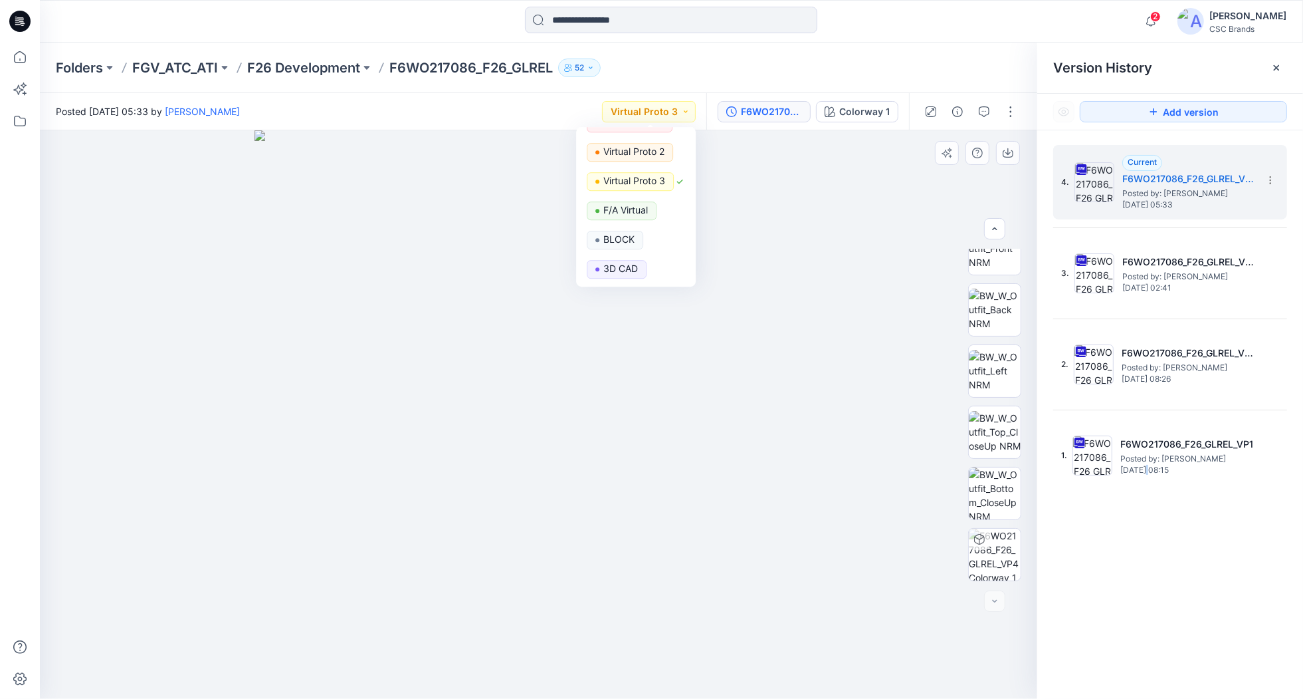
click at [994, 653] on div at bounding box center [539, 414] width 998 height 568
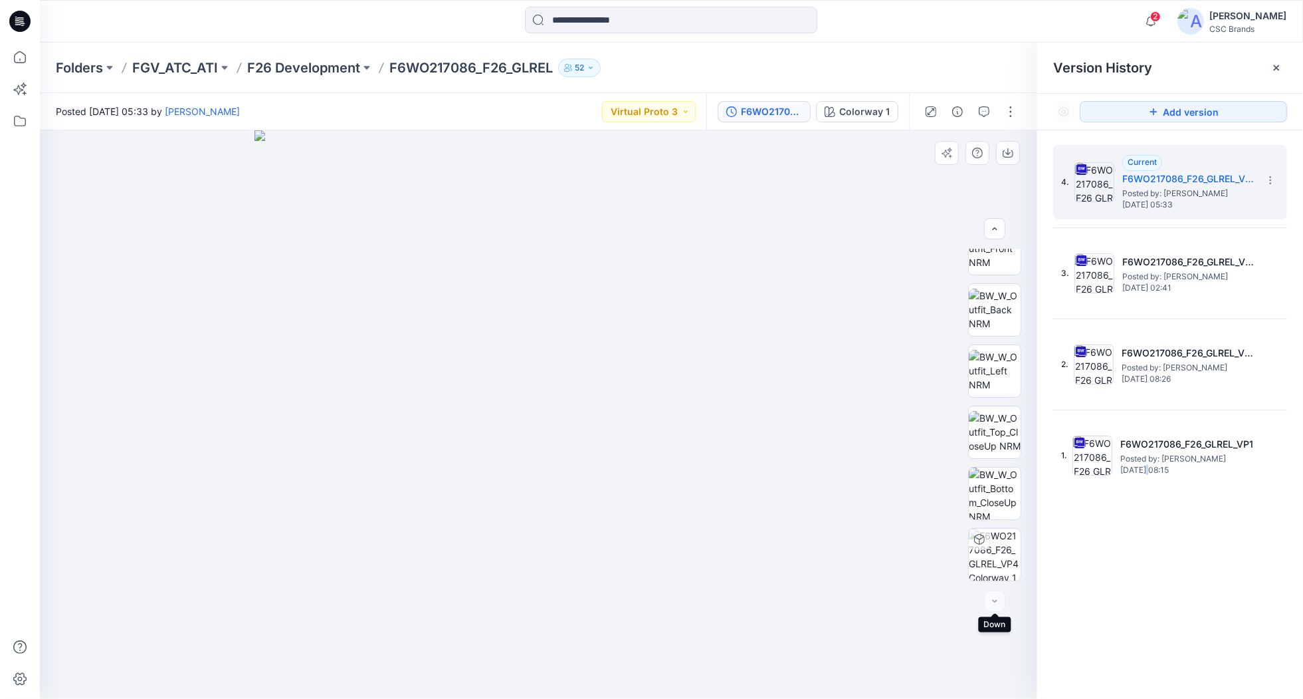
click at [997, 600] on div at bounding box center [994, 600] width 21 height 21
click at [1170, 584] on div "4. Current F6WO217086_F26_GLREL_VP4 Posted by: [PERSON_NAME] [DATE] 05:33 3. F6…" at bounding box center [1171, 424] width 266 height 588
click at [679, 118] on button "Virtual Proto 3" at bounding box center [649, 111] width 94 height 21
click at [630, 257] on p "F/A Virtual" at bounding box center [626, 260] width 45 height 17
click at [691, 110] on button "F/A Virtual" at bounding box center [658, 111] width 75 height 21
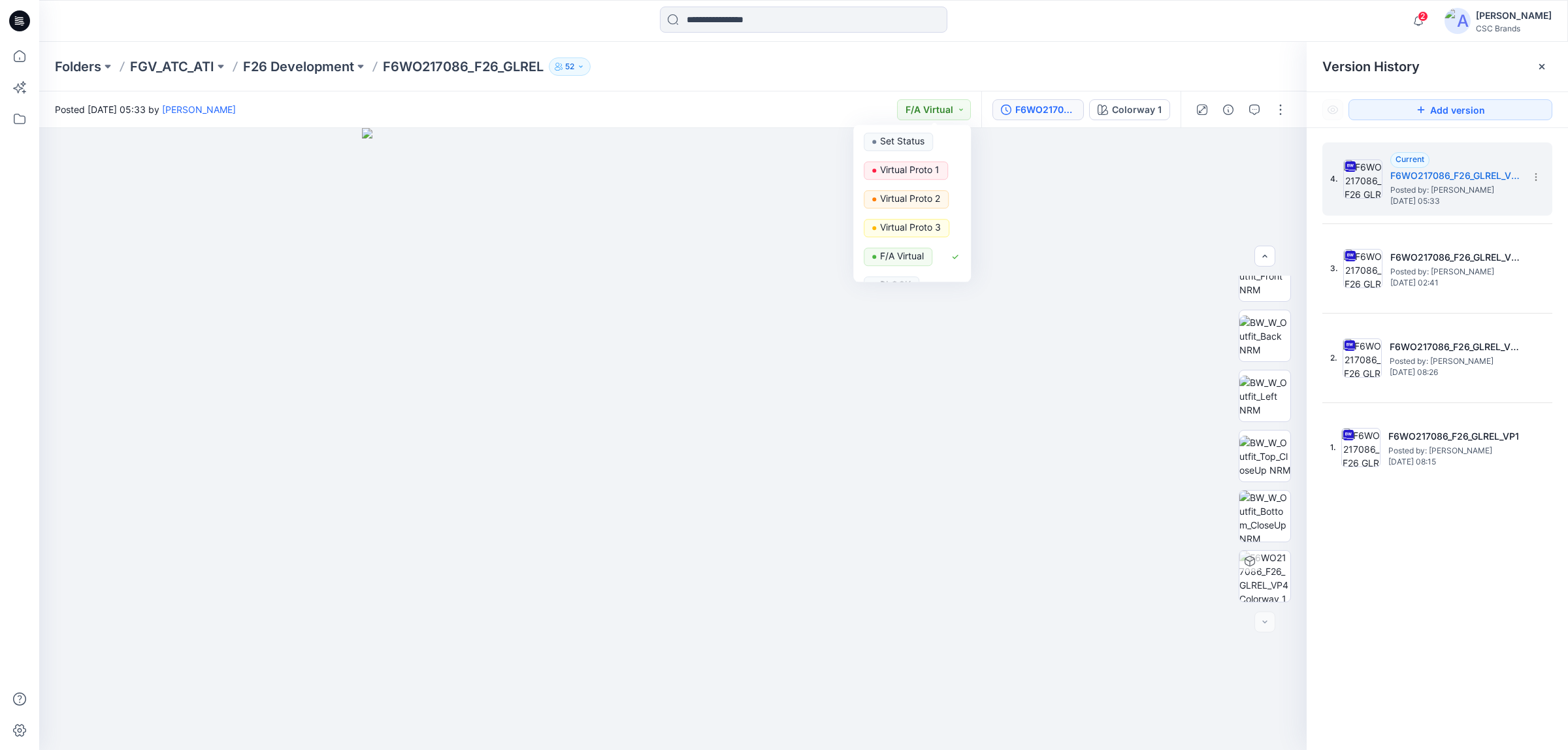
click at [503, 66] on p "F6WO217086_F26_GLREL" at bounding box center [463, 66] width 161 height 19
click at [327, 61] on p "F26 Development" at bounding box center [298, 66] width 111 height 19
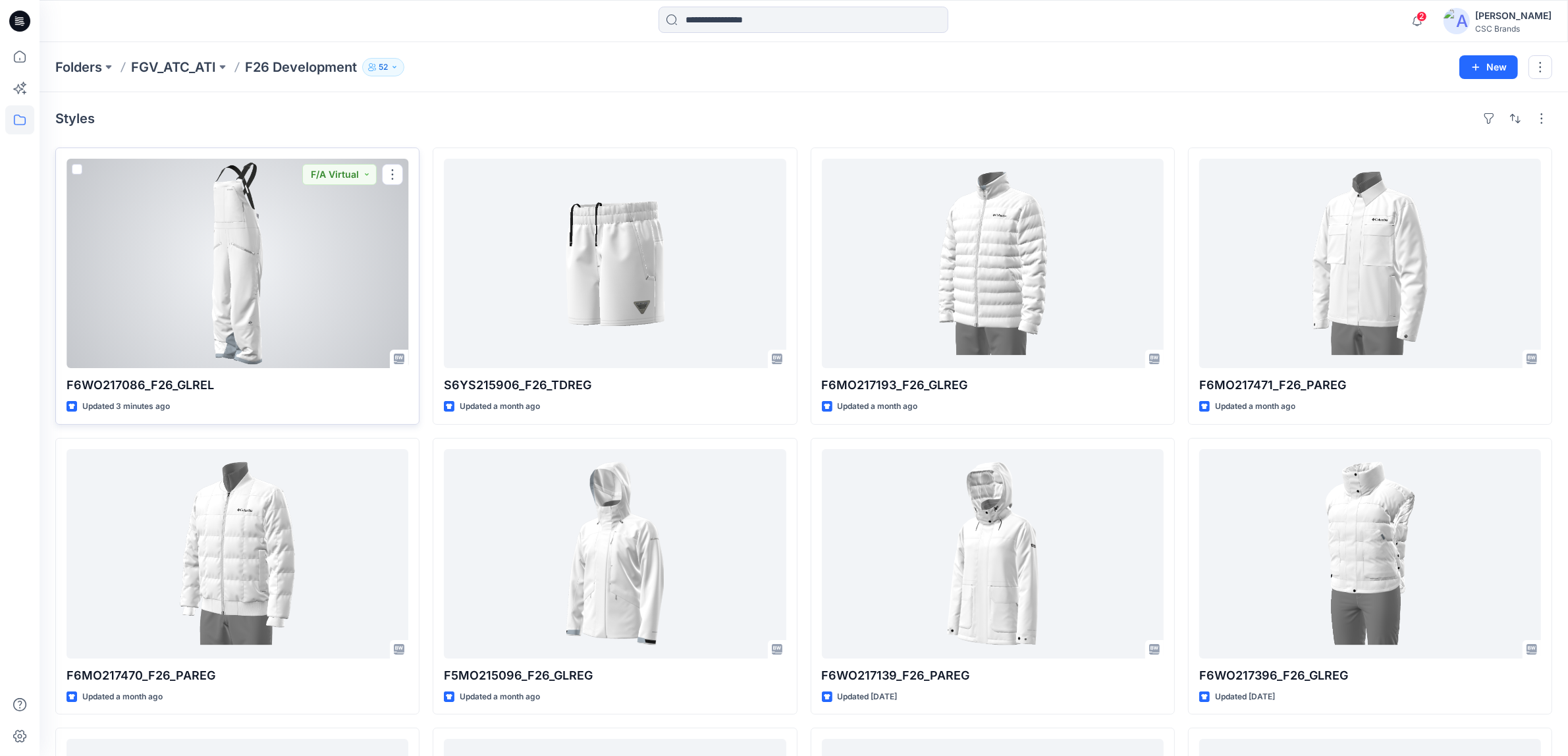
click at [275, 293] on div at bounding box center [237, 263] width 342 height 209
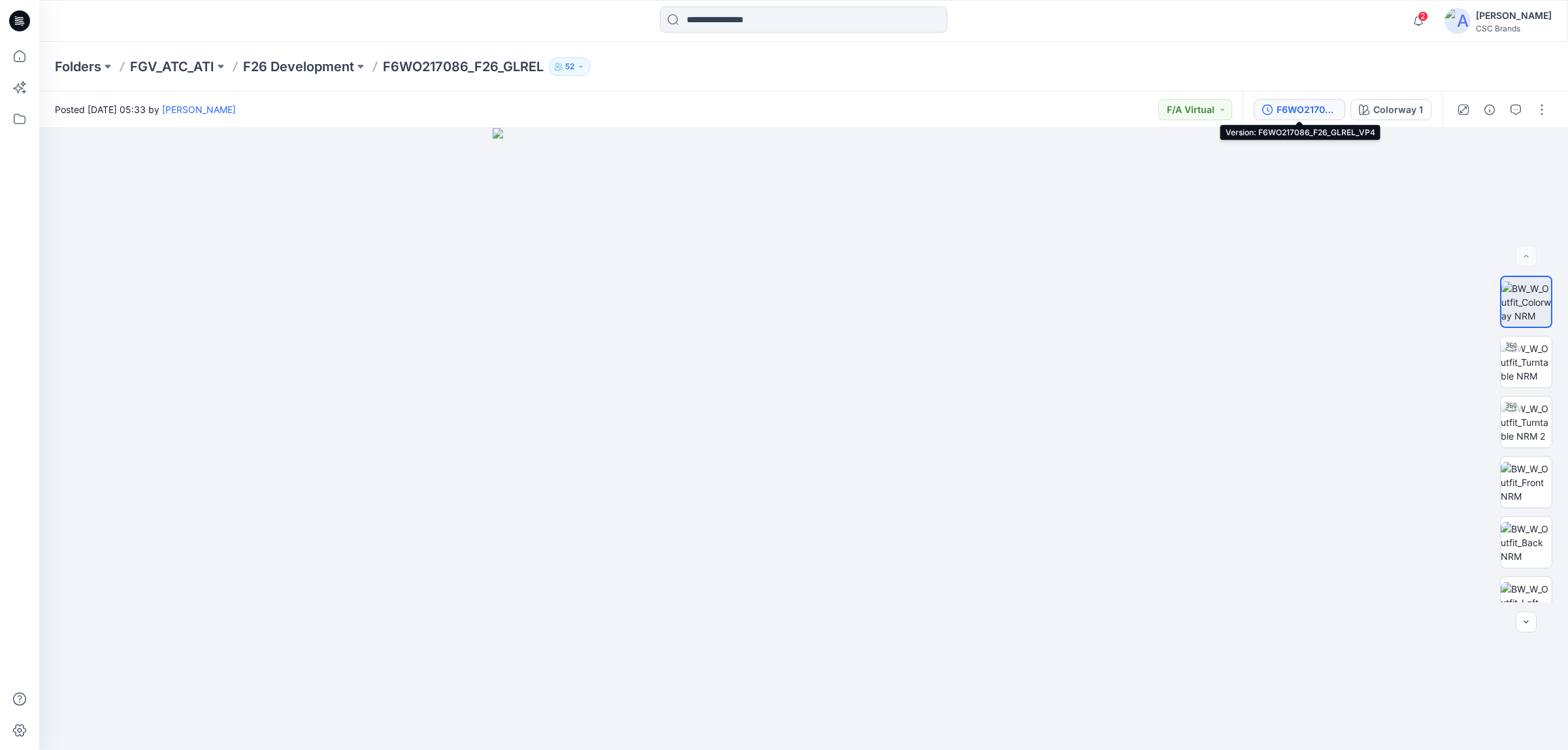
click at [1281, 104] on div "F6WO217086_F26_GLREL_VP4" at bounding box center [1307, 109] width 60 height 15
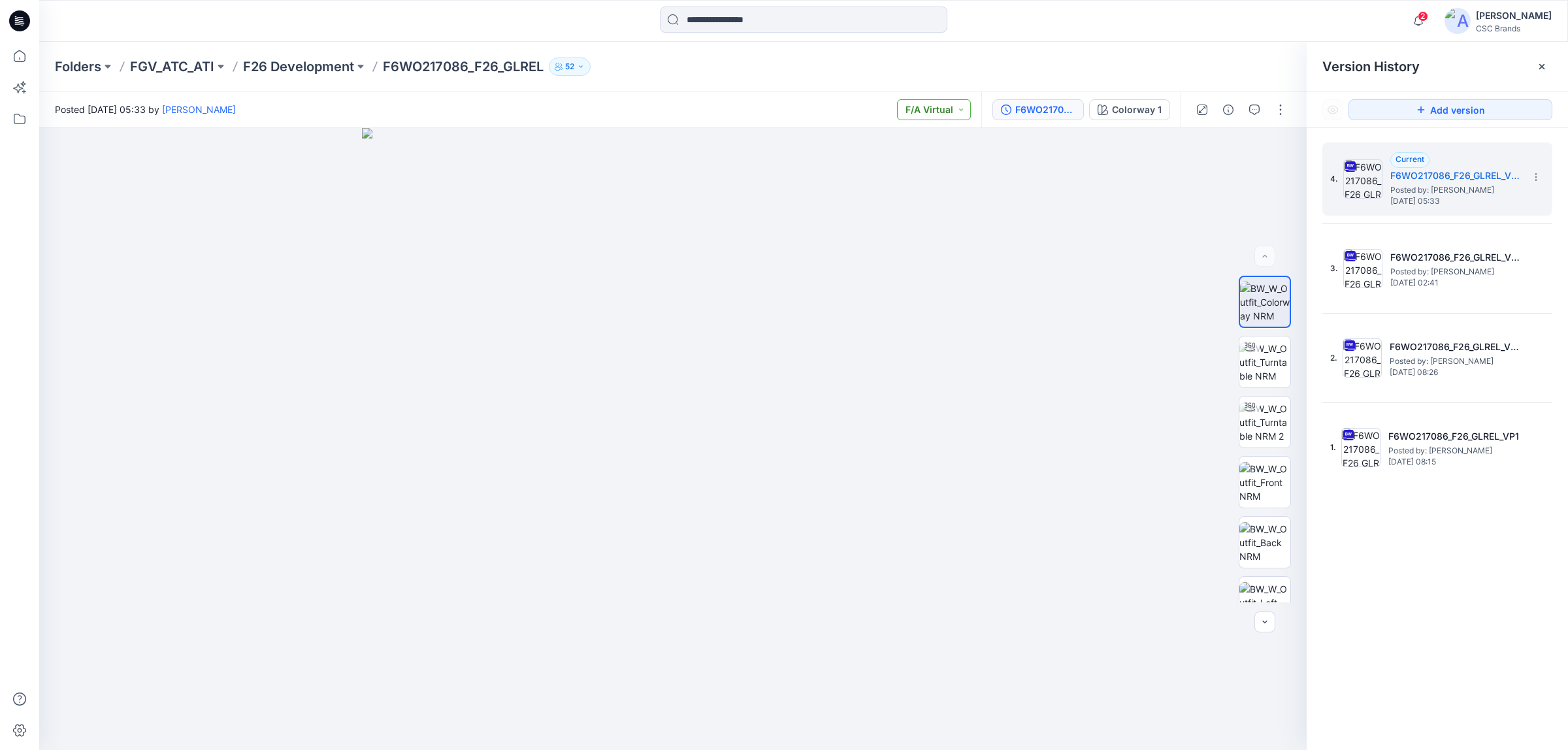
click at [942, 108] on button "F/A Virtual" at bounding box center [934, 109] width 74 height 21
click at [1099, 239] on div at bounding box center [672, 438] width 1267 height 622
click at [1422, 262] on h5 "F6WO217086_F26_GLREL_VP3" at bounding box center [1455, 258] width 131 height 16
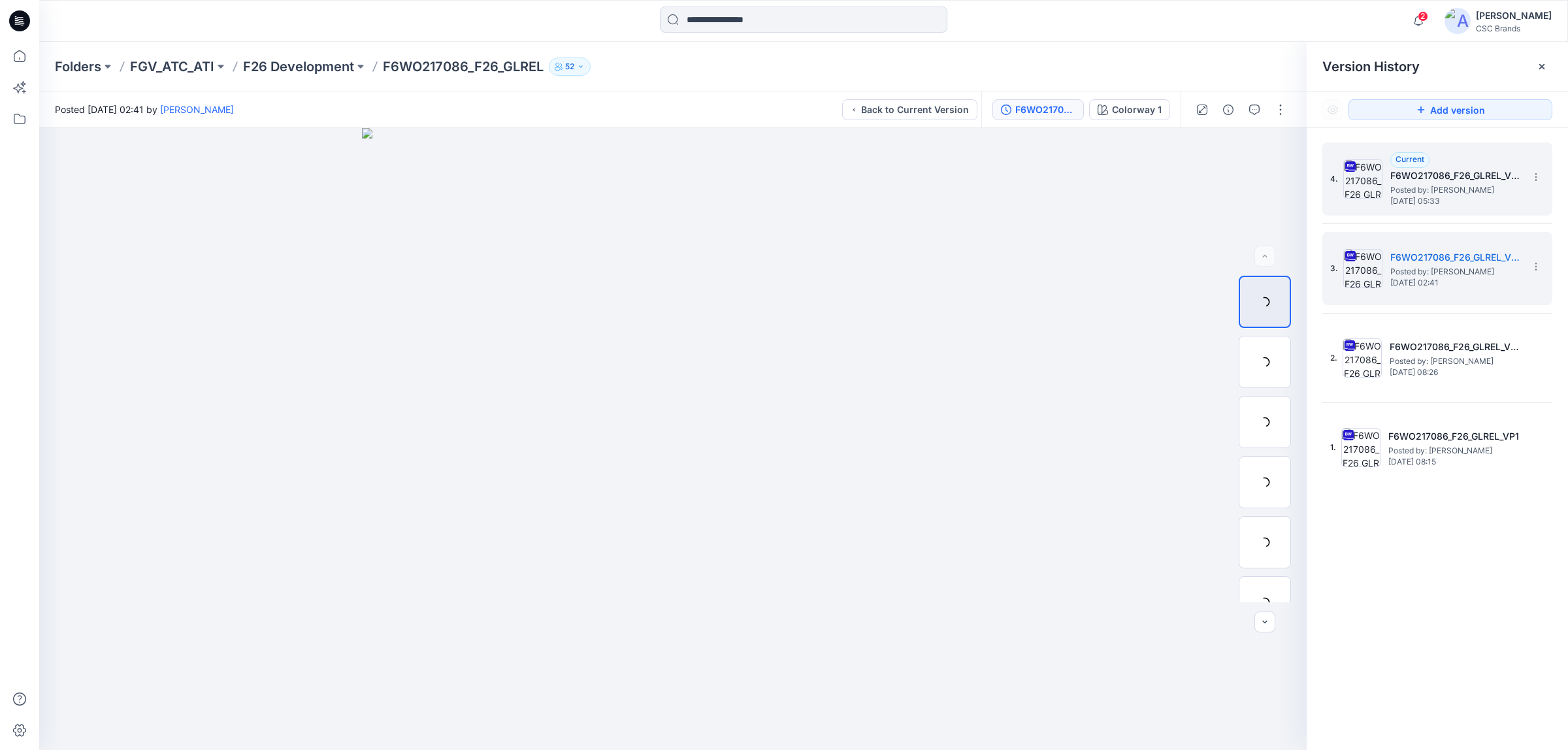
click at [1394, 168] on h5 "F6WO217086_F26_GLREL_VP4" at bounding box center [1455, 176] width 131 height 16
